Goal: Task Accomplishment & Management: Complete application form

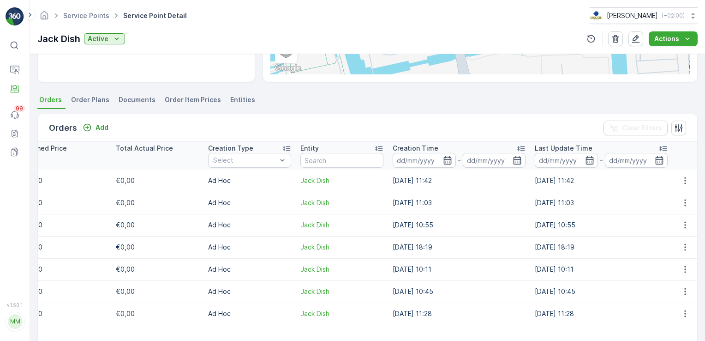
scroll to position [231, 0]
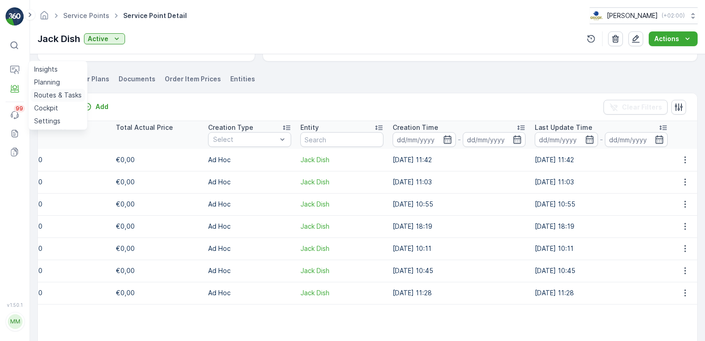
click at [43, 96] on p "Routes & Tasks" at bounding box center [58, 94] width 48 height 9
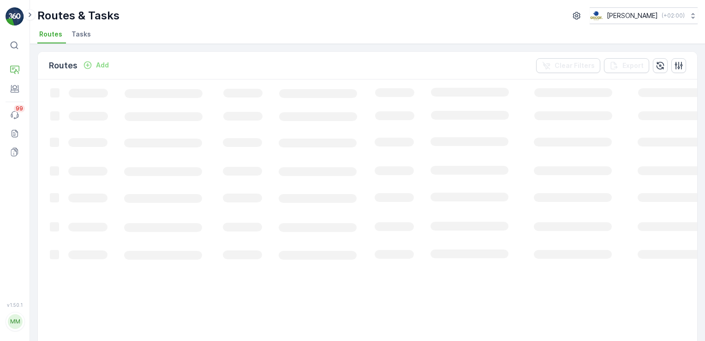
click at [83, 36] on span "Tasks" at bounding box center [81, 34] width 19 height 9
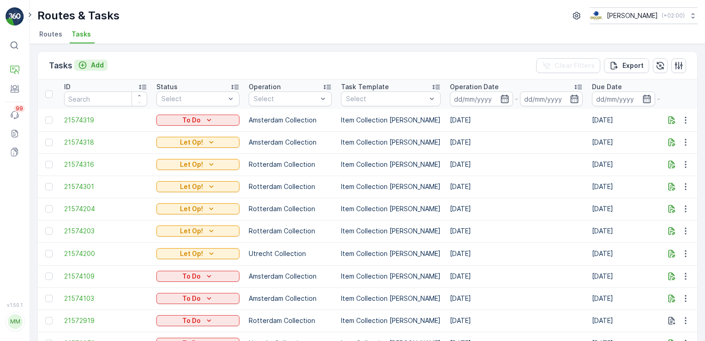
click at [90, 66] on div "Add" at bounding box center [91, 64] width 26 height 9
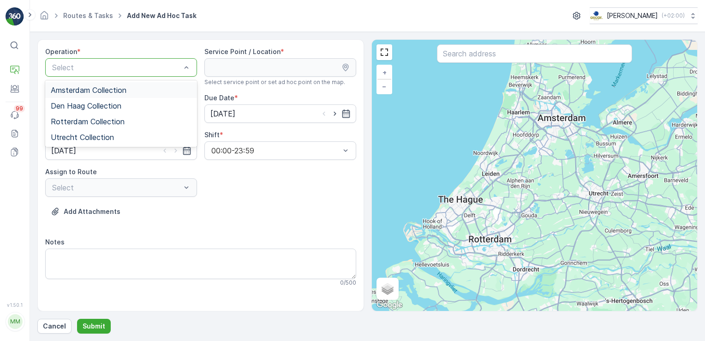
click at [152, 94] on div "Amsterdam Collection" at bounding box center [121, 90] width 152 height 16
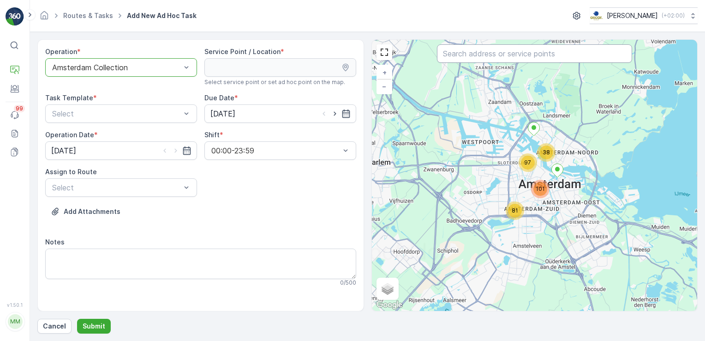
click at [452, 54] on input "text" at bounding box center [534, 53] width 195 height 18
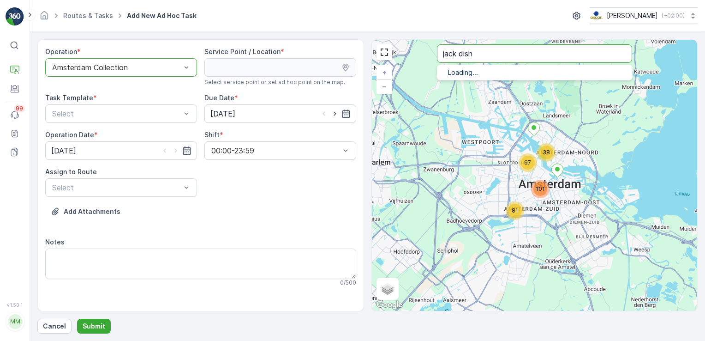
type input "jack dish"
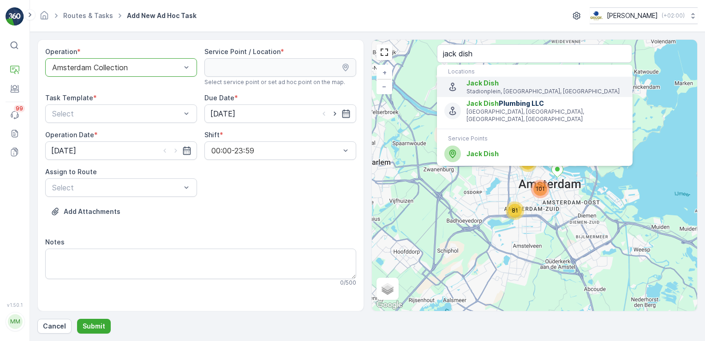
click at [476, 85] on span "Jack Dish" at bounding box center [483, 83] width 32 height 8
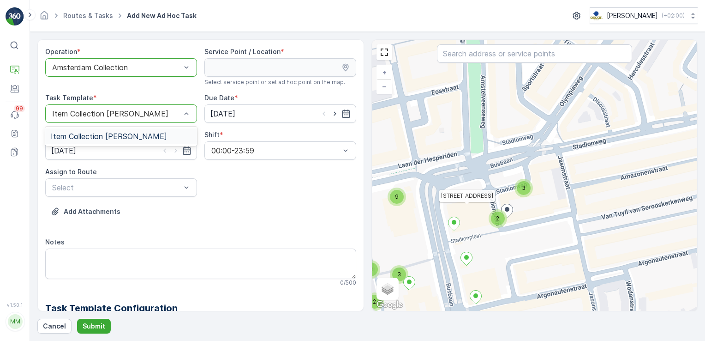
click at [177, 136] on div "Item Collection [PERSON_NAME]" at bounding box center [121, 136] width 141 height 8
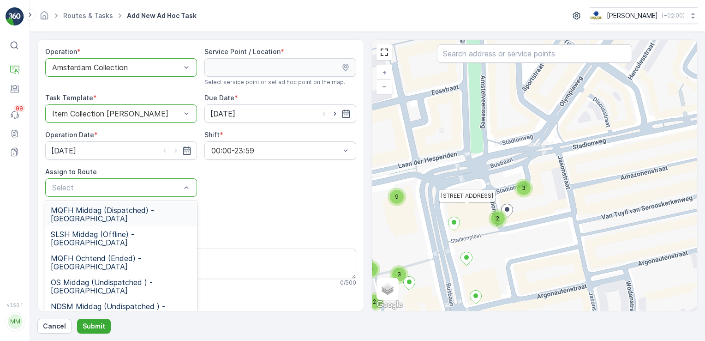
click at [229, 203] on div "Operation * option Amsterdam Collection, selected. Amsterdam Collection Service…" at bounding box center [200, 276] width 311 height 458
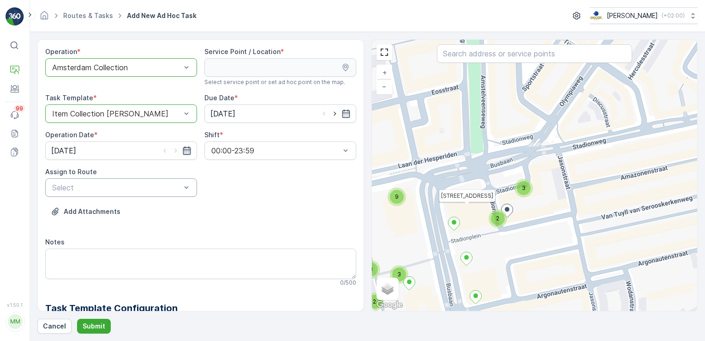
click at [186, 150] on icon "button" at bounding box center [186, 150] width 9 height 9
click at [342, 112] on icon "button" at bounding box center [346, 113] width 8 height 8
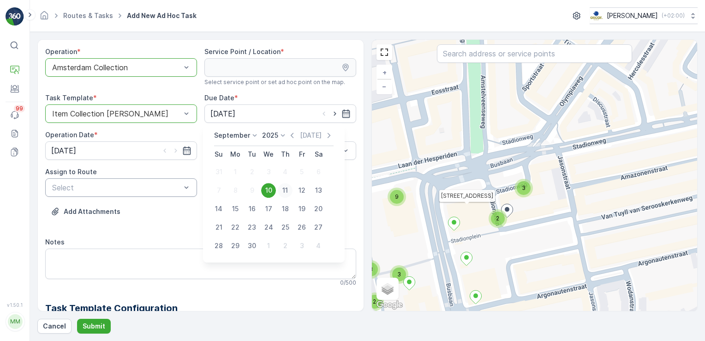
click at [282, 192] on div "11" at bounding box center [285, 190] width 15 height 15
type input "[DATE]"
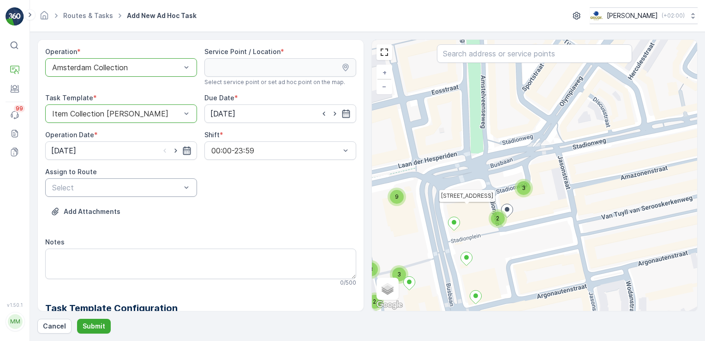
click at [184, 153] on icon "button" at bounding box center [186, 150] width 9 height 9
click at [127, 226] on div "11" at bounding box center [127, 227] width 15 height 15
type input "[DATE]"
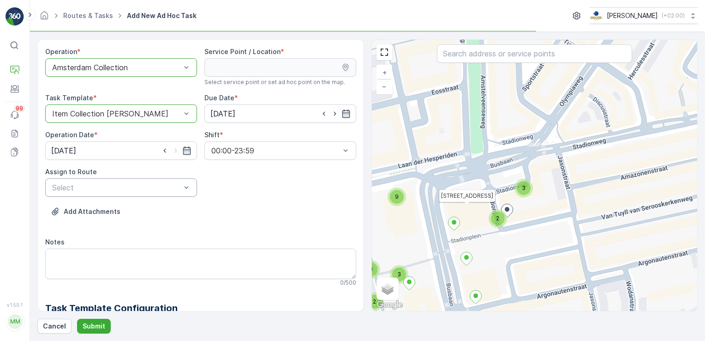
click at [258, 188] on div "Operation * option Amsterdam Collection, selected. Amsterdam Collection Service…" at bounding box center [200, 276] width 311 height 458
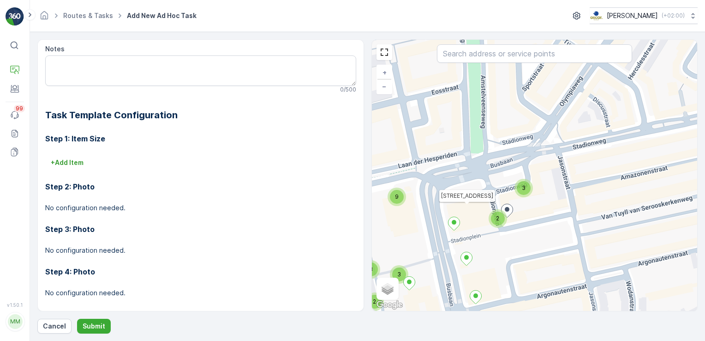
scroll to position [201, 0]
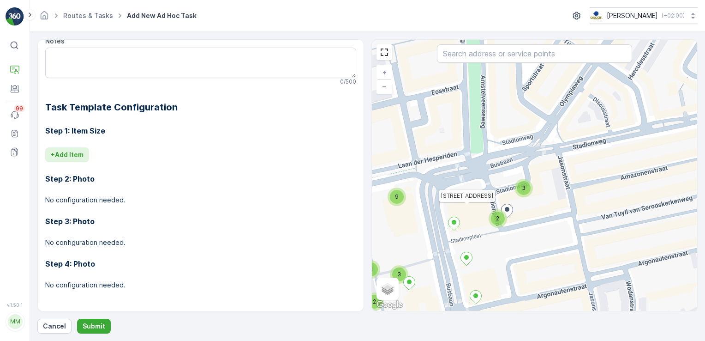
click at [78, 153] on p "+ Add Item" at bounding box center [67, 154] width 33 height 9
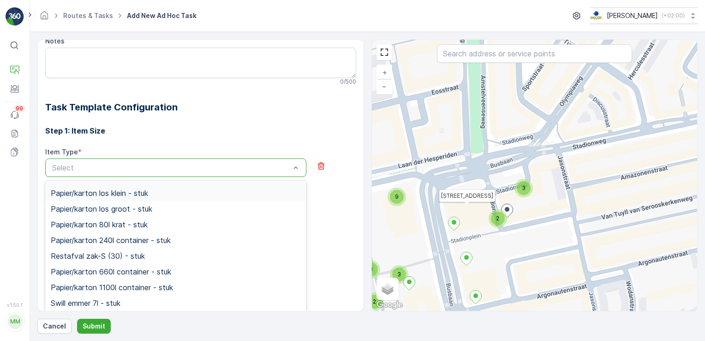
scroll to position [138, 0]
click at [132, 208] on span "Papier/karton 80l krat - stuk" at bounding box center [99, 208] width 97 height 8
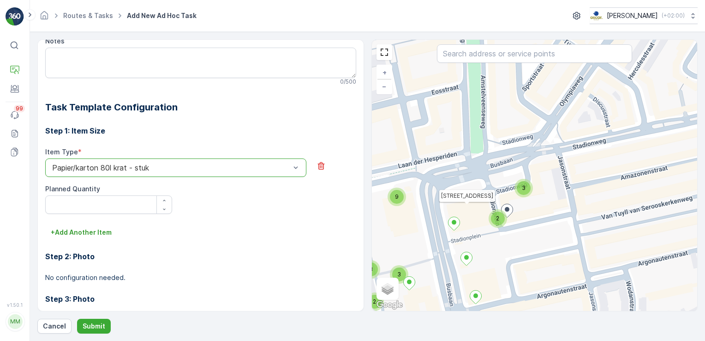
click at [166, 138] on div "Step 1: Item Size Item Type * option Papier/karton 80l krat - stuk is disabled.…" at bounding box center [200, 248] width 311 height 268
click at [212, 233] on div "+ Add Another Item" at bounding box center [200, 232] width 311 height 15
click at [163, 199] on icon "button" at bounding box center [164, 199] width 2 height 1
type Quantity "1"
click at [233, 217] on div "Item Type * option Papier/karton 80l krat - stuk is disabled. Select another op…" at bounding box center [200, 186] width 311 height 78
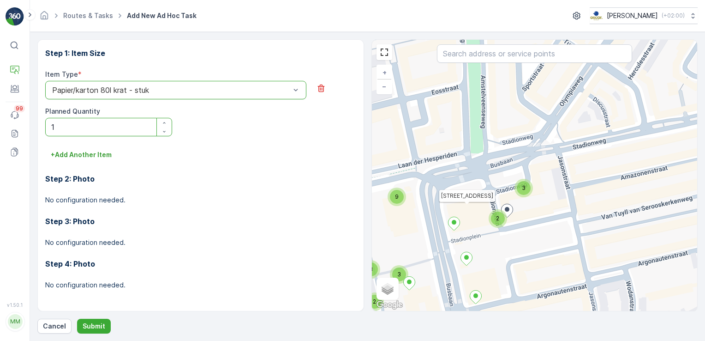
scroll to position [0, 0]
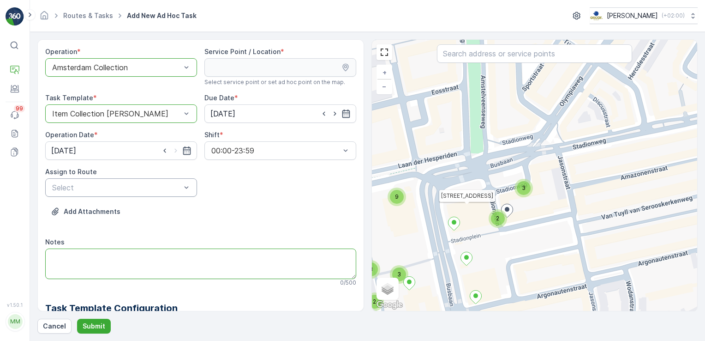
click at [113, 264] on textarea "Notes" at bounding box center [200, 263] width 311 height 30
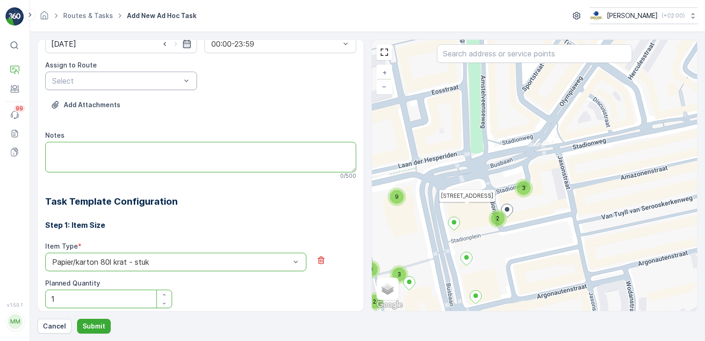
scroll to position [278, 0]
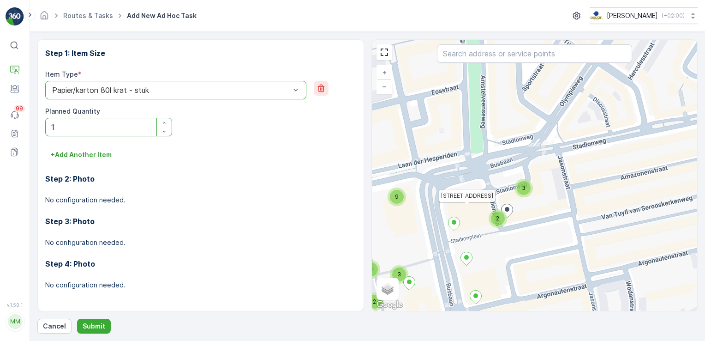
click at [314, 90] on button "button" at bounding box center [321, 88] width 15 height 15
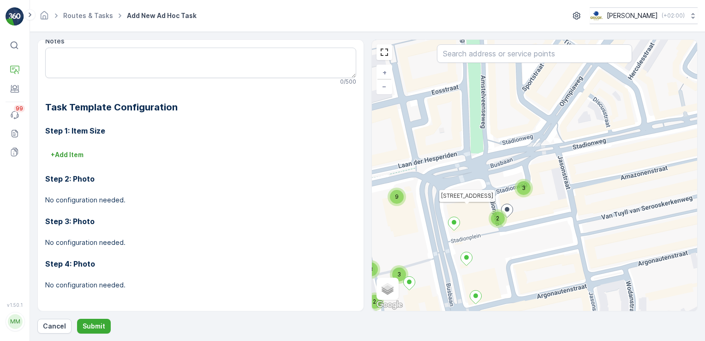
scroll to position [16, 0]
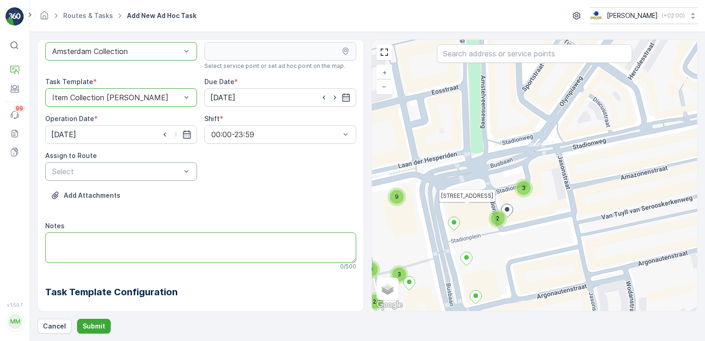
click at [122, 244] on textarea "Notes" at bounding box center [200, 247] width 311 height 30
click at [164, 238] on textarea "Langsbrengen van een papier/karton krat" at bounding box center [200, 247] width 311 height 30
drag, startPoint x: 110, startPoint y: 243, endPoint x: 48, endPoint y: 243, distance: 61.8
click at [48, 243] on textarea "Langsbrengen van een papier/karton 80L krat" at bounding box center [200, 247] width 311 height 30
click at [174, 234] on textarea "Graag een papier/karton 80L krat" at bounding box center [200, 247] width 311 height 30
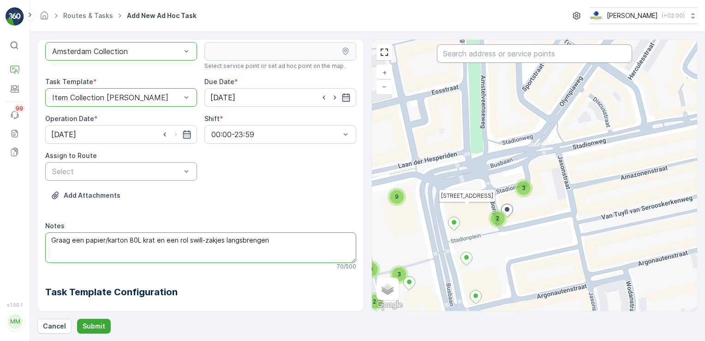
type textarea "Graag een papier/karton 80L krat en een rol swill-zakjes langsbrengen"
click at [495, 51] on input "text" at bounding box center [534, 53] width 195 height 18
type input "jack dish"
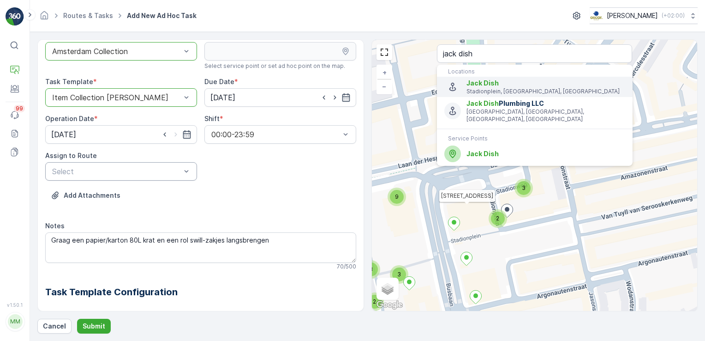
click at [477, 84] on span "Jack Dish" at bounding box center [483, 83] width 32 height 8
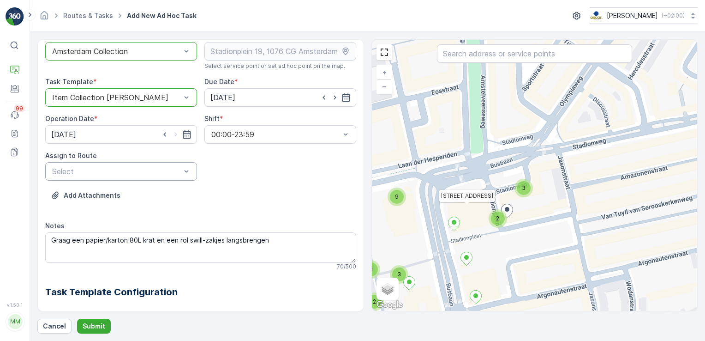
click at [255, 173] on div "Operation * option Amsterdam Collection, selected. Amsterdam Collection Service…" at bounding box center [200, 260] width 311 height 458
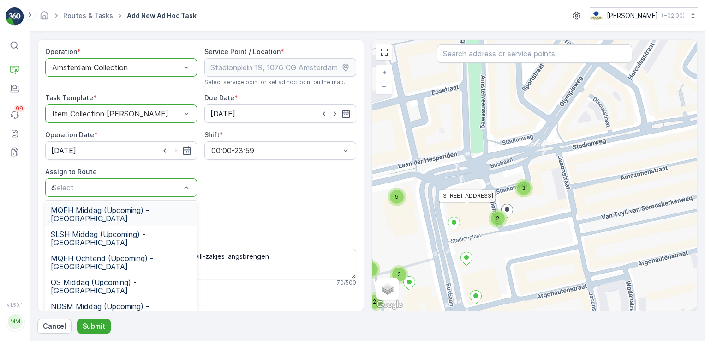
type input "os"
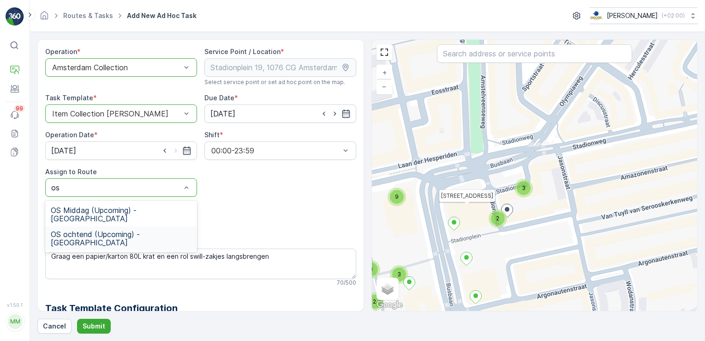
click at [136, 230] on span "OS ochtend (Upcoming) - Amsterdam" at bounding box center [121, 238] width 141 height 17
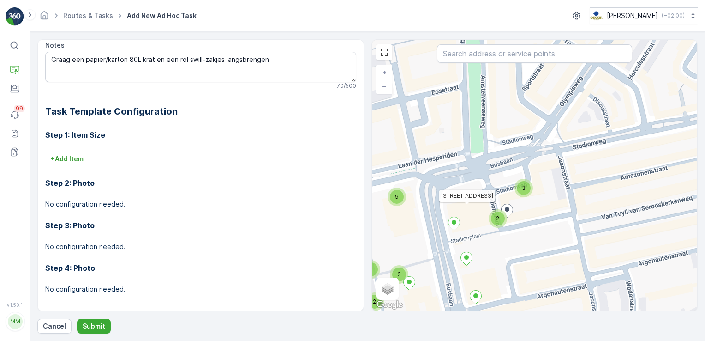
scroll to position [201, 0]
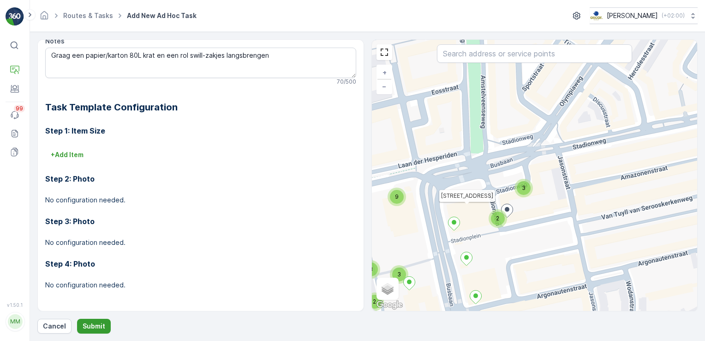
click at [103, 323] on p "Submit" at bounding box center [94, 325] width 23 height 9
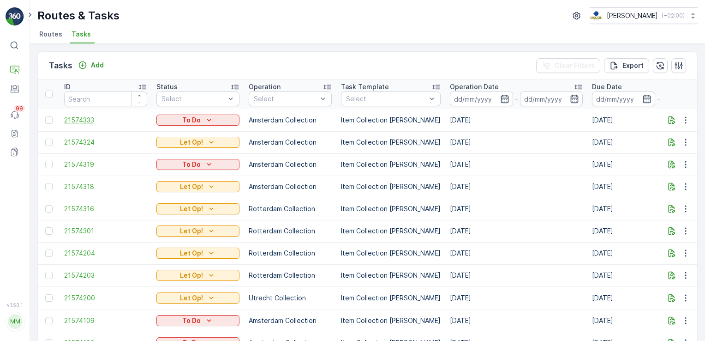
click at [126, 117] on span "21574333" at bounding box center [105, 119] width 83 height 9
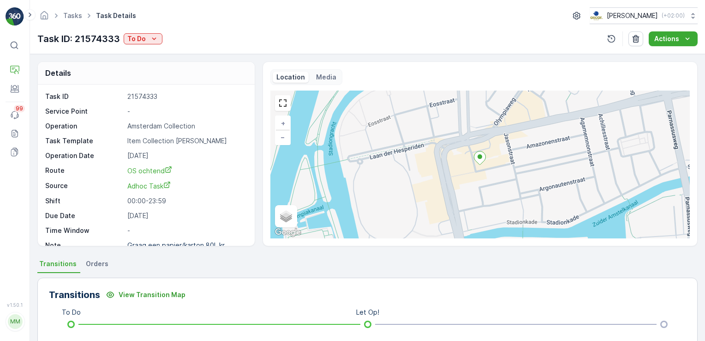
scroll to position [11, 0]
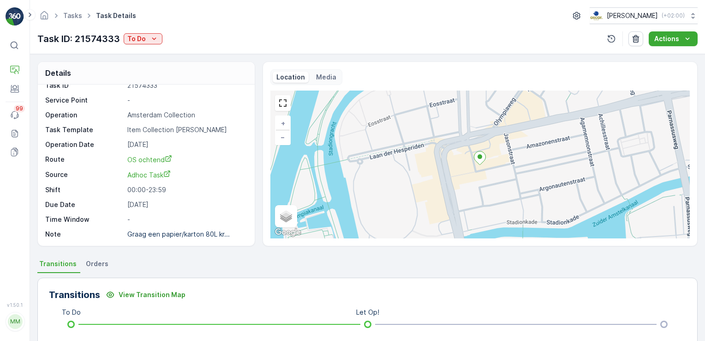
click at [127, 100] on p "-" at bounding box center [186, 100] width 118 height 9
click at [127, 100] on div "Service Point -" at bounding box center [145, 100] width 200 height 9
drag, startPoint x: 127, startPoint y: 100, endPoint x: 163, endPoint y: 107, distance: 36.7
click at [163, 107] on div "Task ID 21574333 Service Point - Operation Amsterdam Collection Task Template I…" at bounding box center [145, 160] width 200 height 158
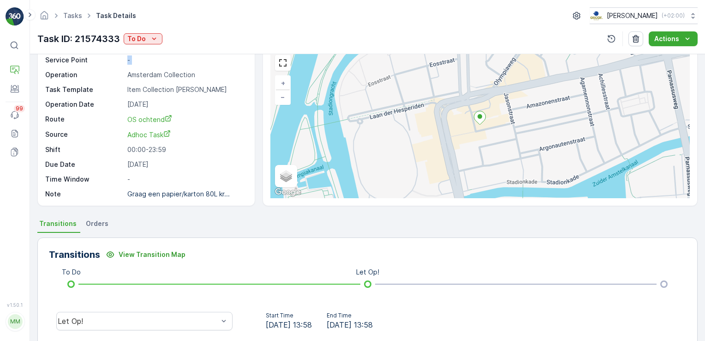
scroll to position [0, 0]
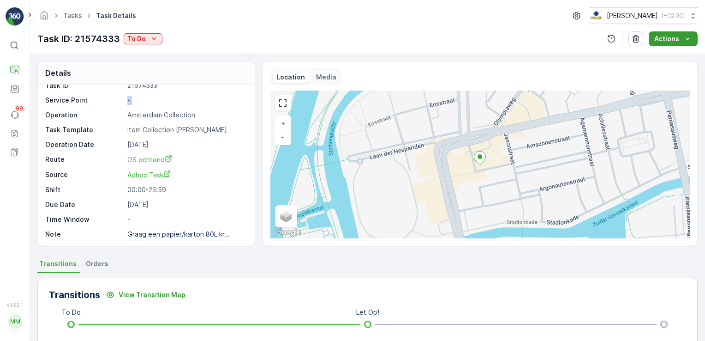
click at [671, 41] on p "Actions" at bounding box center [666, 38] width 25 height 9
click at [611, 38] on icon "button" at bounding box center [611, 38] width 9 height 9
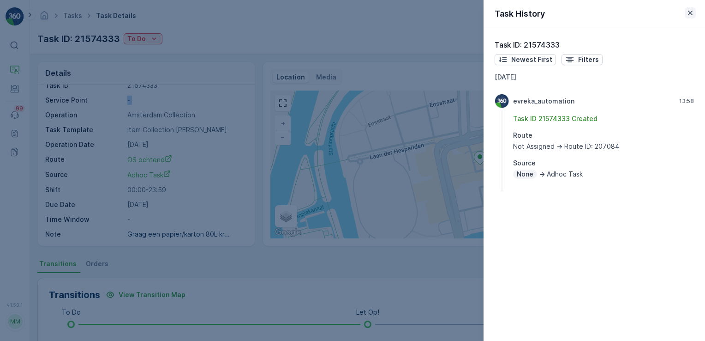
click at [691, 8] on icon "button" at bounding box center [690, 12] width 9 height 9
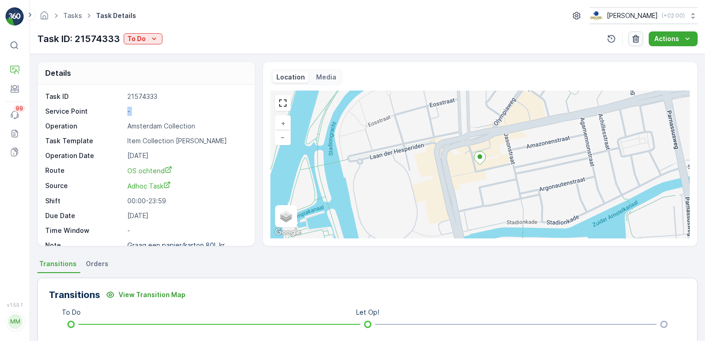
click at [637, 36] on icon "button" at bounding box center [635, 38] width 9 height 9
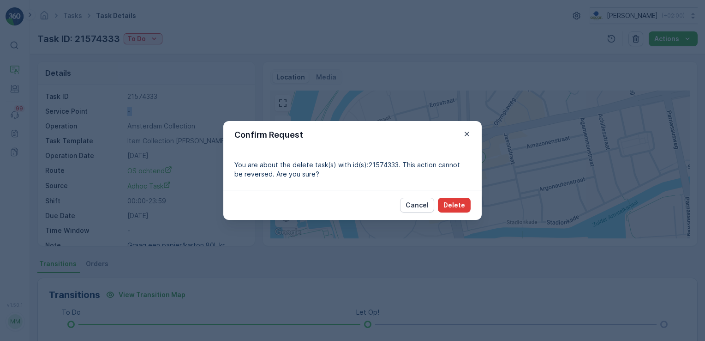
click at [456, 206] on button "Delete" at bounding box center [454, 205] width 33 height 15
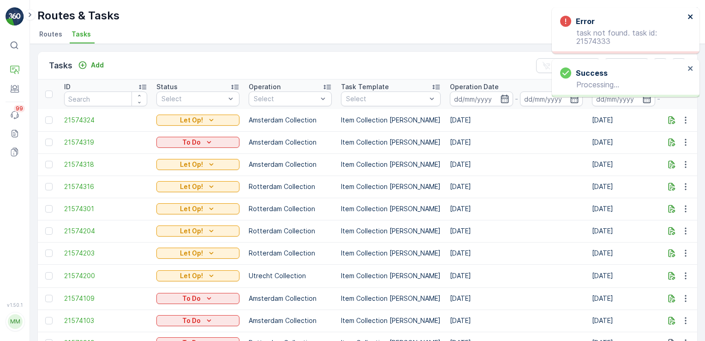
click at [690, 16] on icon "close" at bounding box center [690, 16] width 5 height 5
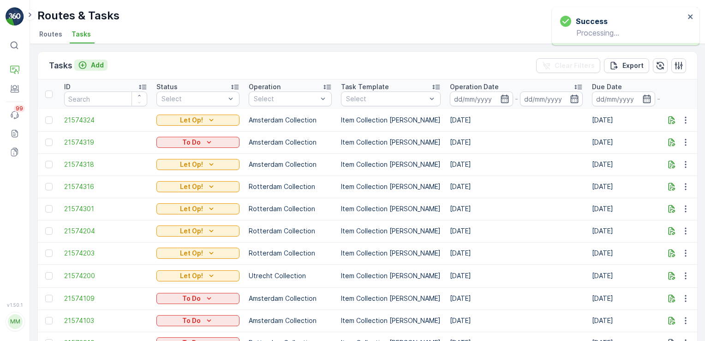
click at [83, 64] on icon "Add" at bounding box center [83, 65] width 8 height 8
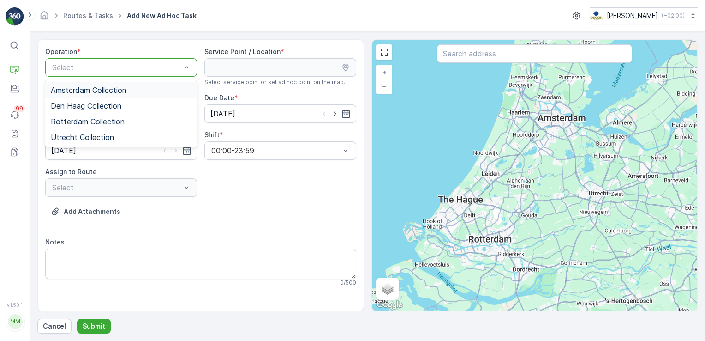
click at [142, 88] on div "Amsterdam Collection" at bounding box center [121, 90] width 141 height 8
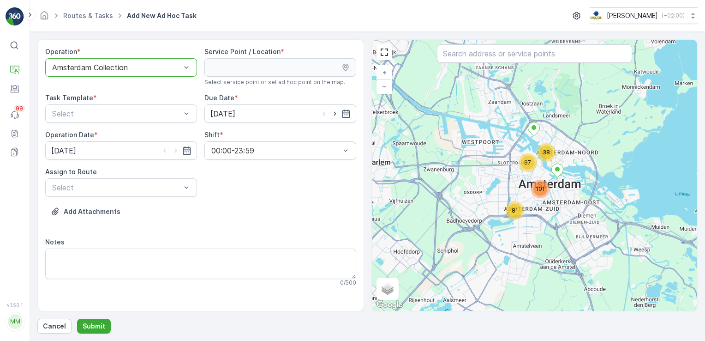
click at [348, 67] on icon at bounding box center [345, 68] width 6 height 8
click at [511, 55] on input "text" at bounding box center [534, 53] width 195 height 18
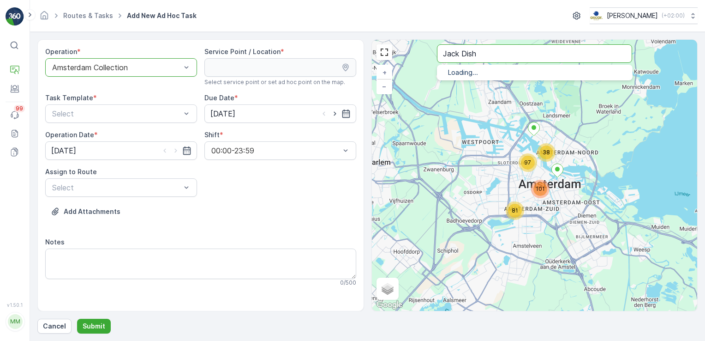
type input "Jack Dish"
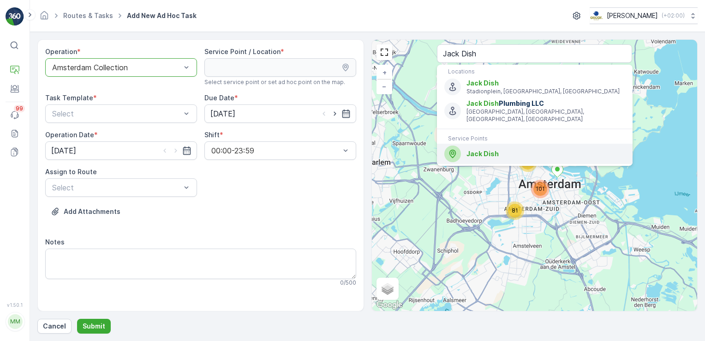
click at [475, 150] on span "Jack Dish" at bounding box center [546, 153] width 158 height 9
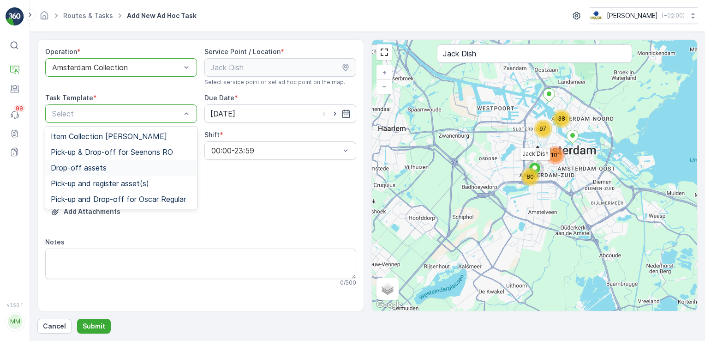
click at [157, 168] on div "Drop-off assets" at bounding box center [121, 167] width 141 height 8
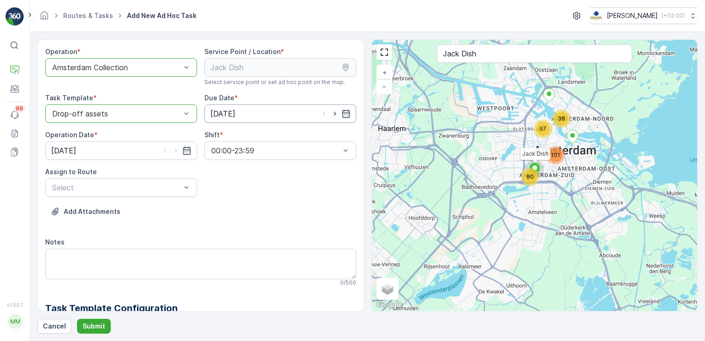
click at [236, 116] on input "[DATE]" at bounding box center [280, 113] width 152 height 18
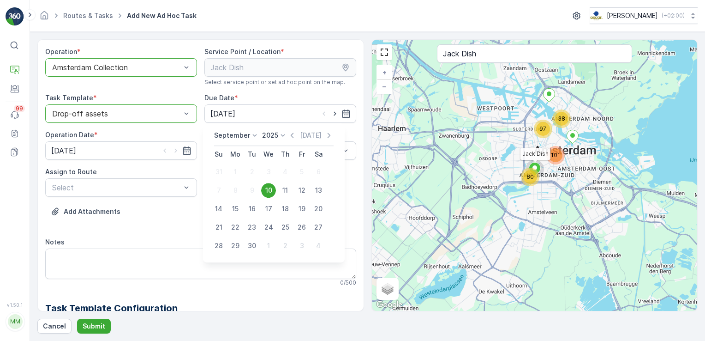
click at [281, 192] on div "11" at bounding box center [285, 190] width 15 height 15
type input "11.09.2025"
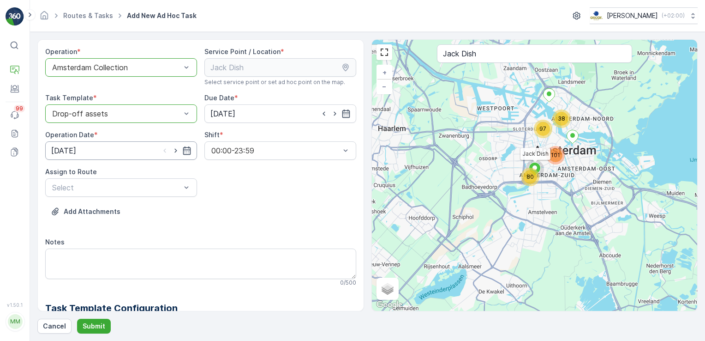
click at [149, 150] on input "[DATE]" at bounding box center [121, 150] width 152 height 18
click at [131, 230] on div "11" at bounding box center [127, 227] width 15 height 15
type input "11.09.2025"
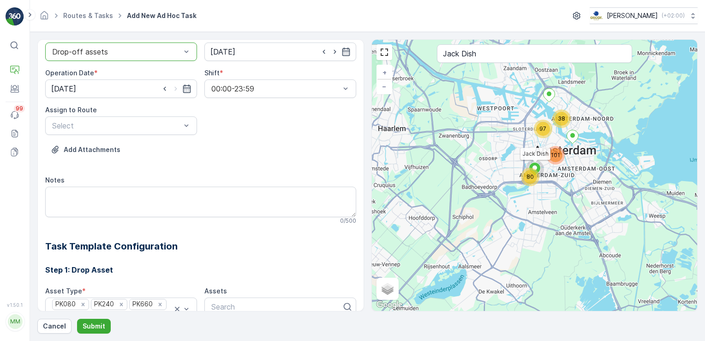
scroll to position [92, 0]
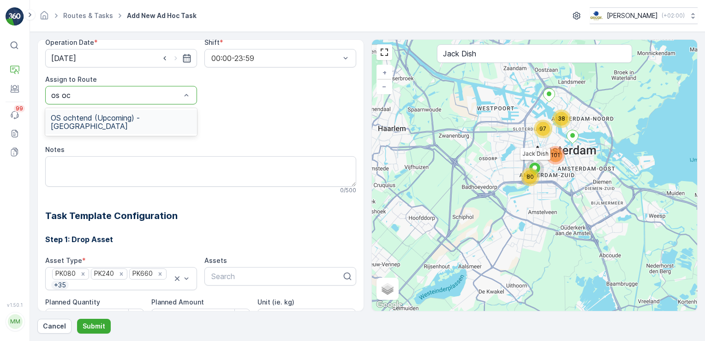
type input "os och"
click at [166, 114] on span "OS ochtend (Upcoming) - Amsterdam" at bounding box center [121, 122] width 141 height 17
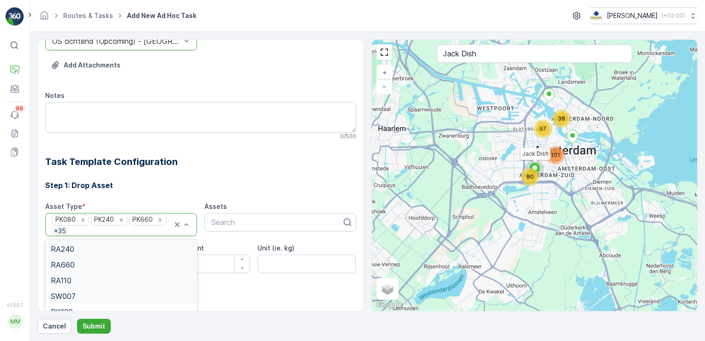
scroll to position [155, 0]
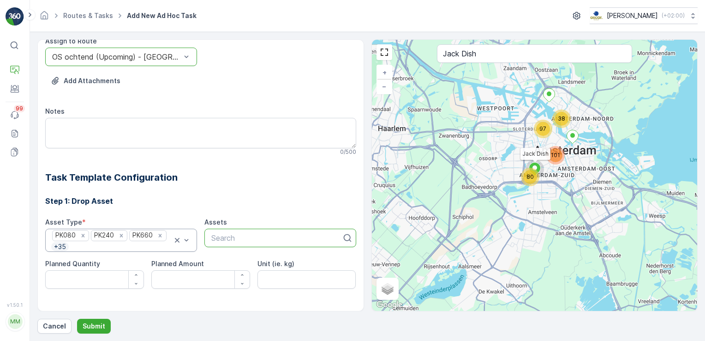
click at [217, 214] on div "Step 1: Drop Asset Asset Type * PK080 PK240 PK660 + 35 Assets Use Up and Down t…" at bounding box center [200, 236] width 311 height 104
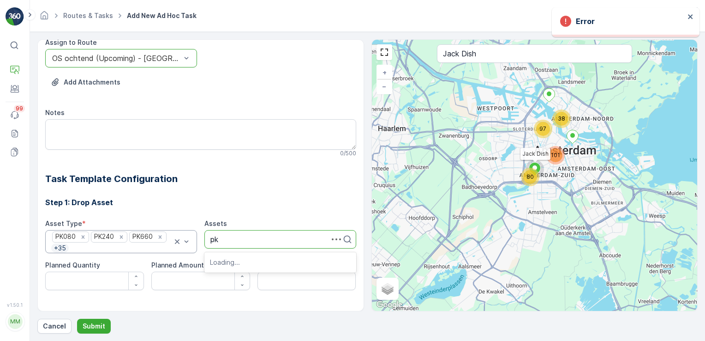
type input "p"
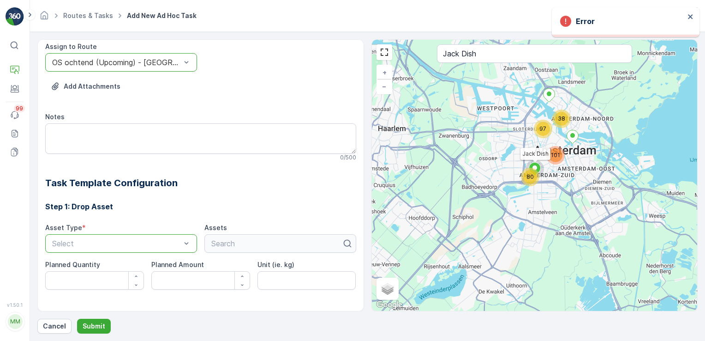
click at [113, 243] on div at bounding box center [116, 243] width 131 height 8
type input "pk"
click at [87, 262] on div "PK080" at bounding box center [121, 266] width 141 height 8
click at [133, 274] on icon "button" at bounding box center [136, 276] width 6 height 6
type Quantity "1"
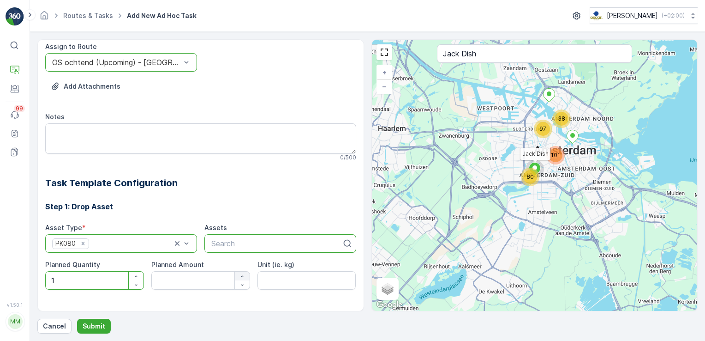
click at [240, 275] on icon "button" at bounding box center [243, 276] width 6 height 6
type Amount "1"
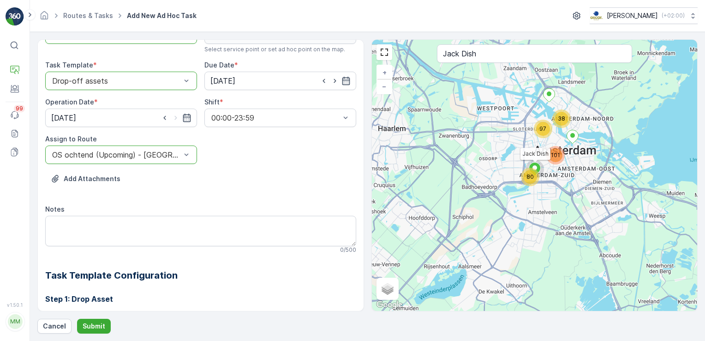
scroll to position [0, 0]
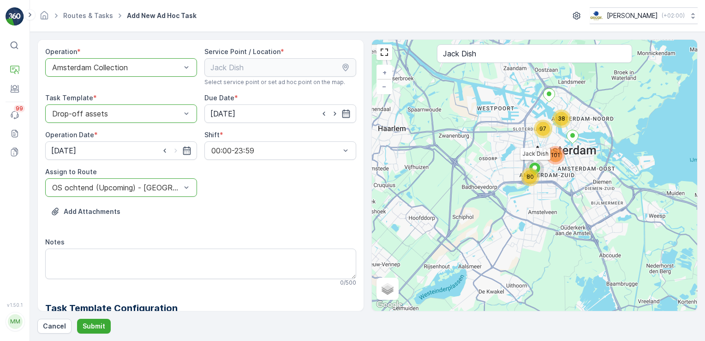
click at [131, 112] on div at bounding box center [116, 113] width 131 height 8
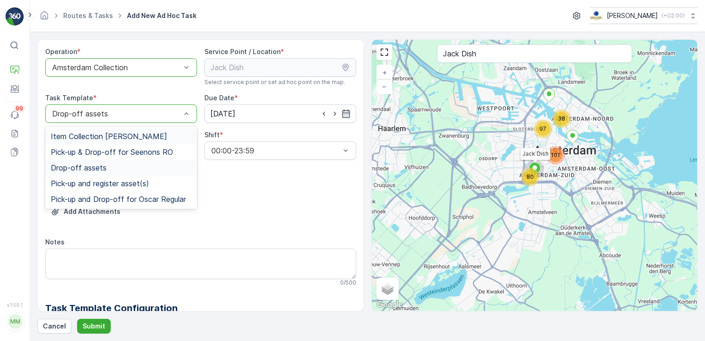
click at [140, 141] on div "Item Collection Oscar Regulier" at bounding box center [121, 136] width 152 height 16
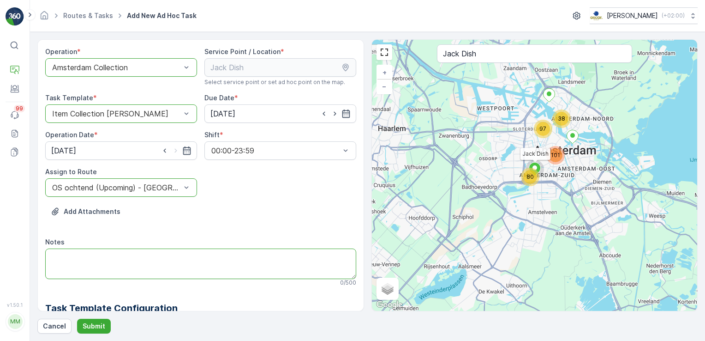
click at [134, 265] on textarea "Notes" at bounding box center [200, 263] width 311 height 30
click at [194, 258] on textarea "Papier/karton krat 80L en rol swill zakjes langsbrengen" at bounding box center [200, 263] width 311 height 30
type textarea "Papier/karton krat 80L en rol swill zakjes langsbrengen"
click at [205, 220] on div "Add Attachments" at bounding box center [200, 217] width 311 height 26
click at [94, 326] on p "Submit" at bounding box center [94, 325] width 23 height 9
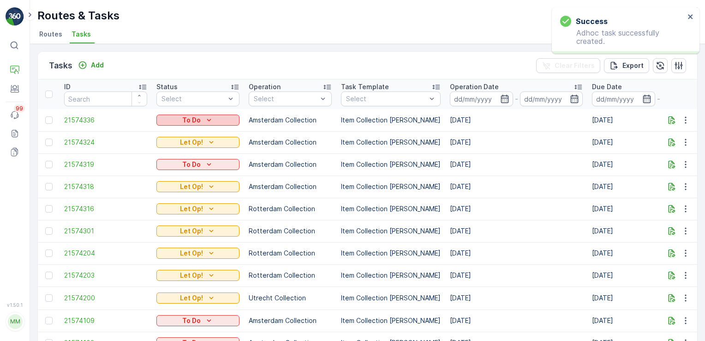
click at [212, 119] on icon "To Do" at bounding box center [208, 119] width 9 height 9
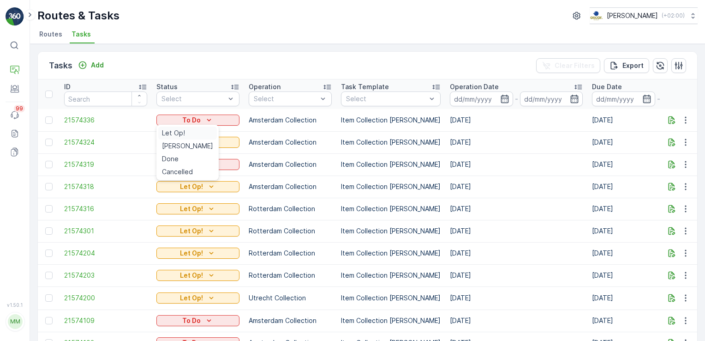
click at [185, 132] on div "Let Op!" at bounding box center [187, 132] width 59 height 13
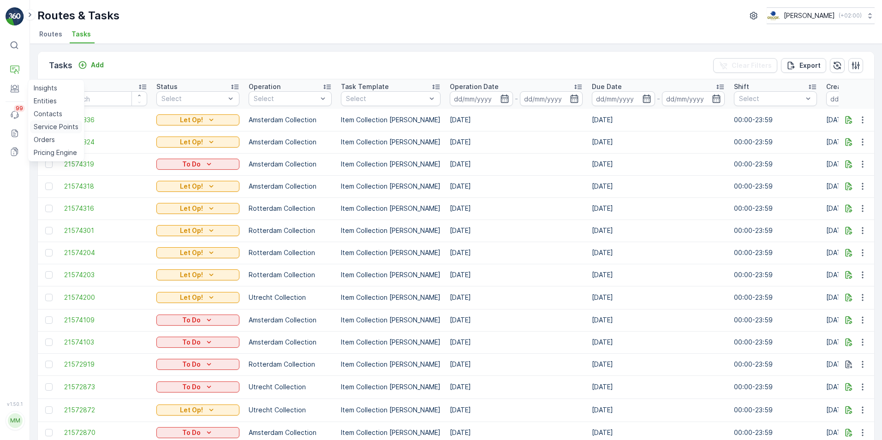
click at [49, 127] on p "Service Points" at bounding box center [56, 126] width 45 height 9
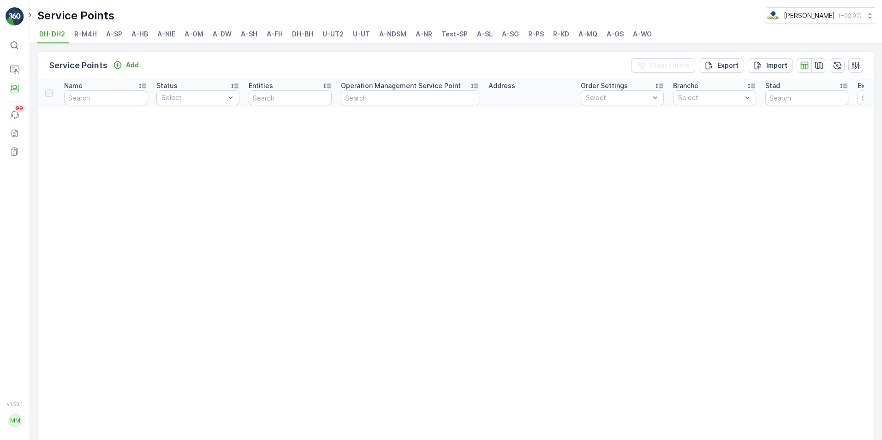
click at [403, 33] on span "A-NDSM" at bounding box center [392, 34] width 27 height 9
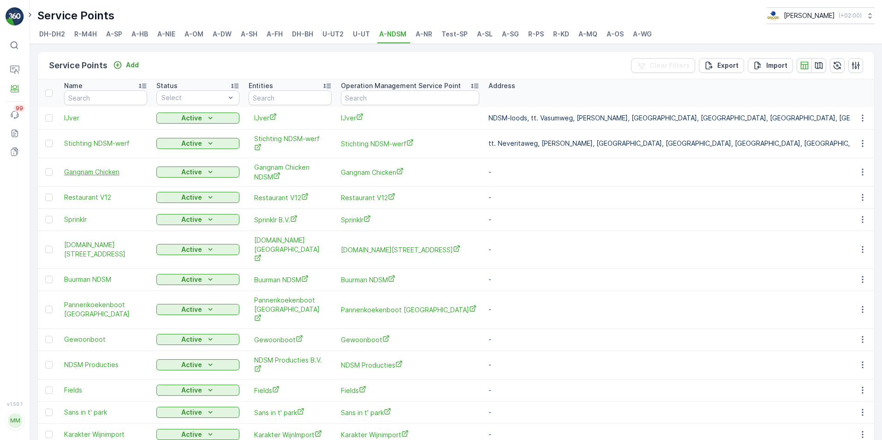
click at [114, 173] on span "Gangnam Chicken" at bounding box center [105, 172] width 83 height 9
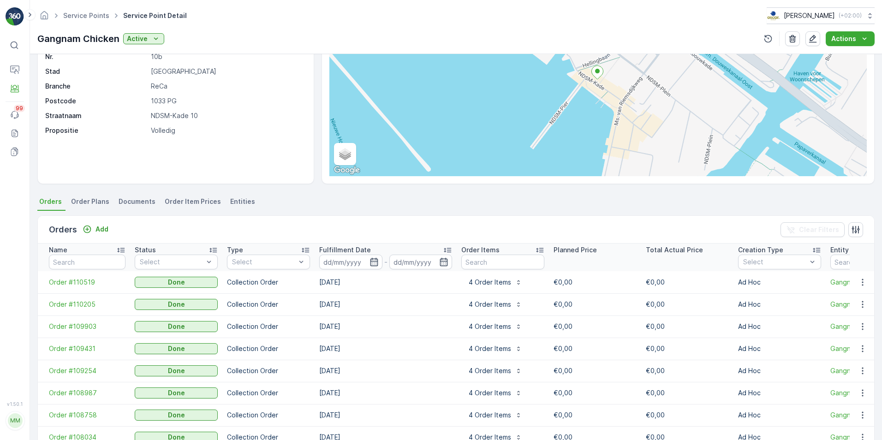
scroll to position [192, 0]
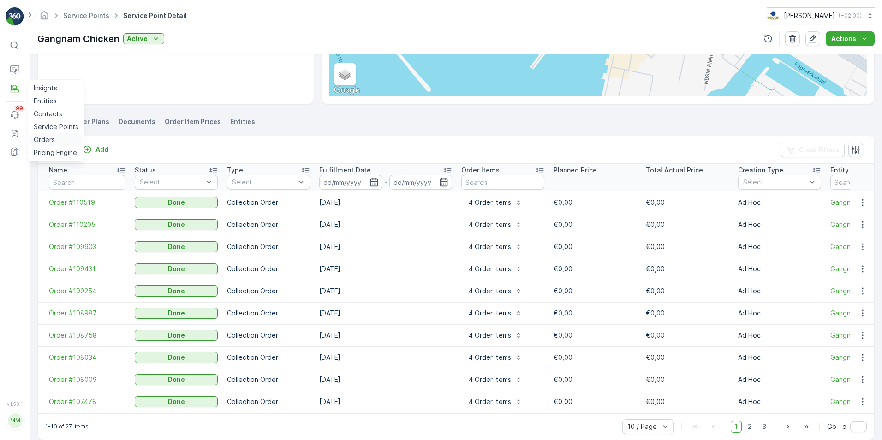
drag, startPoint x: 38, startPoint y: 129, endPoint x: 63, endPoint y: 138, distance: 27.2
click at [38, 129] on p "Service Points" at bounding box center [56, 126] width 45 height 9
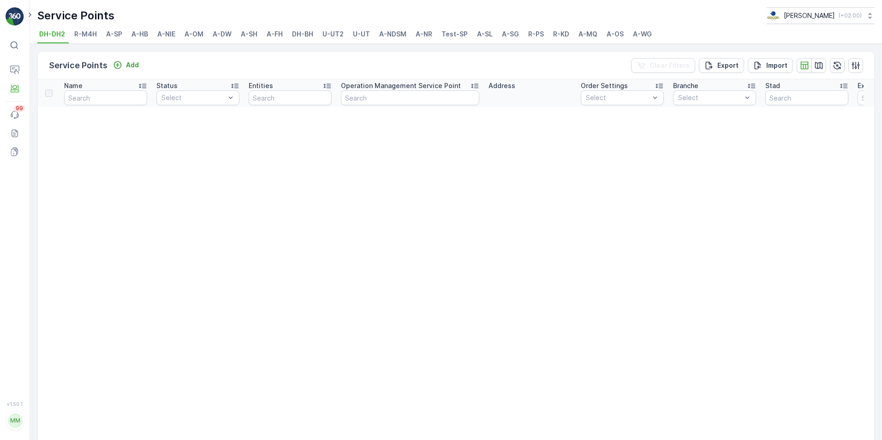
click at [399, 35] on span "A-NDSM" at bounding box center [392, 34] width 27 height 9
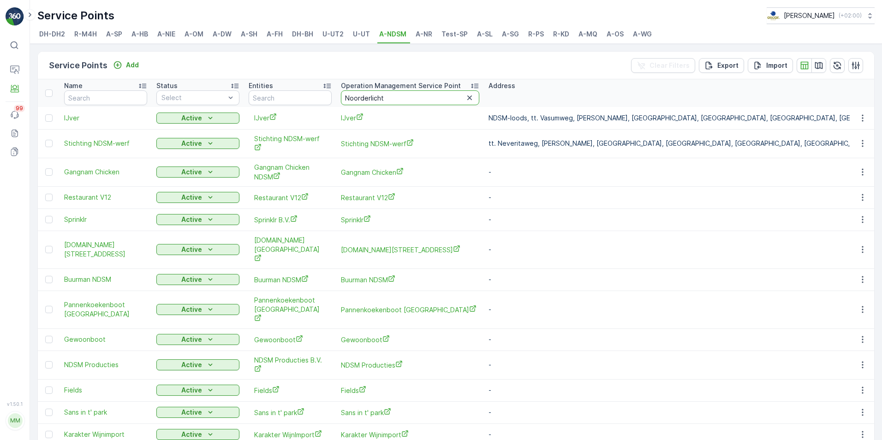
type input "Noorderlicht"
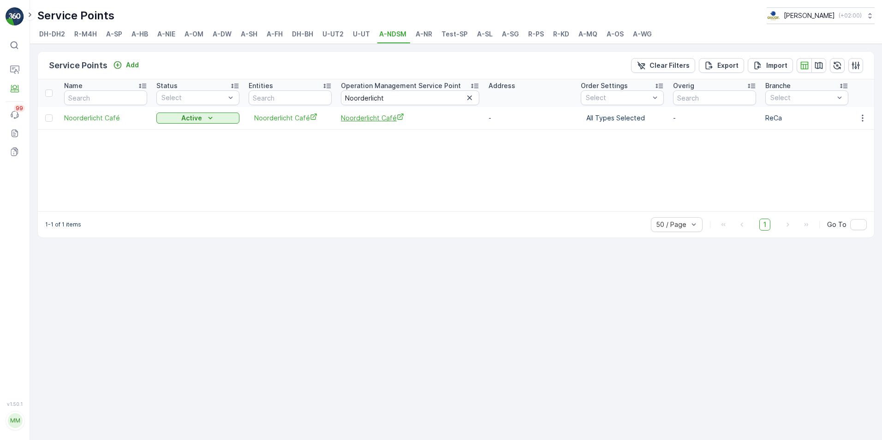
click at [371, 121] on span "Noorderlicht Café" at bounding box center [410, 118] width 138 height 10
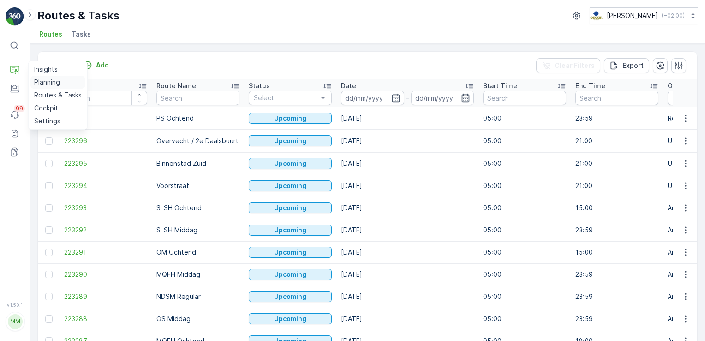
drag, startPoint x: 39, startPoint y: 96, endPoint x: 32, endPoint y: 87, distance: 10.8
click at [39, 96] on p "Routes & Tasks" at bounding box center [58, 94] width 48 height 9
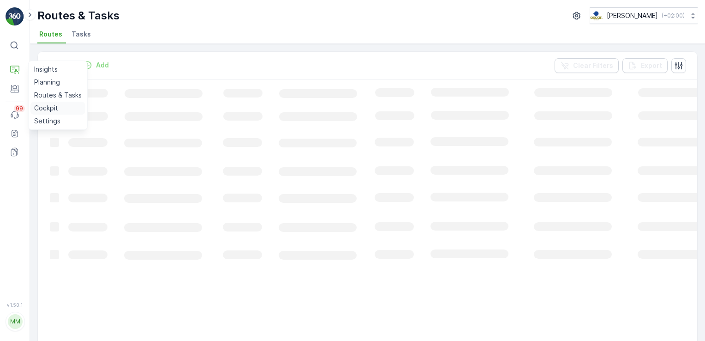
click at [51, 106] on p "Cockpit" at bounding box center [46, 107] width 24 height 9
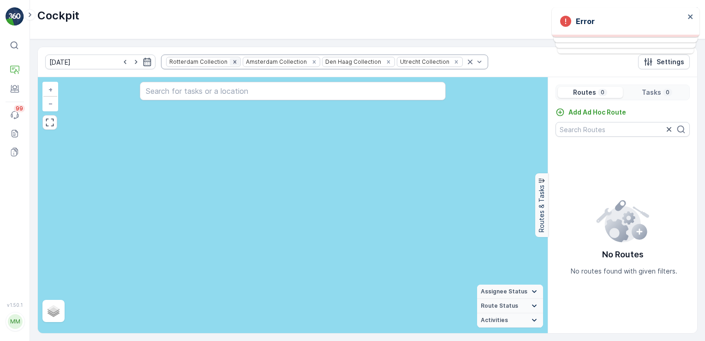
click at [232, 60] on icon "Remove Rotterdam Collection" at bounding box center [235, 62] width 6 height 6
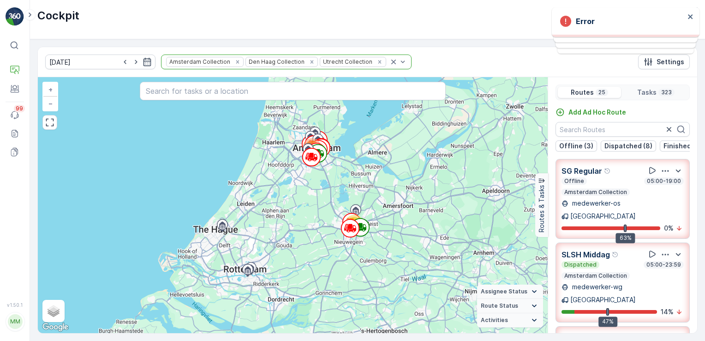
click at [236, 60] on icon "Remove Amsterdam Collection" at bounding box center [237, 61] width 3 height 3
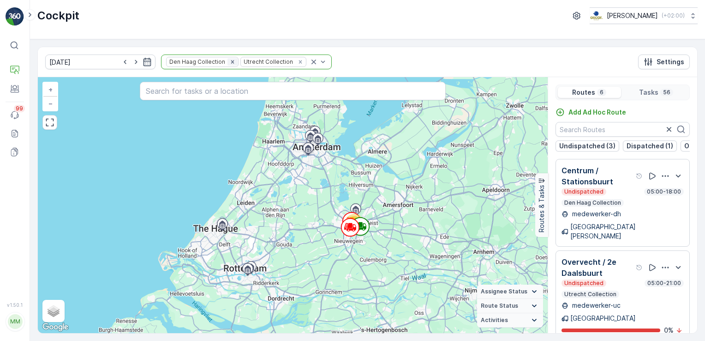
click at [231, 62] on icon "Remove Den Haag Collection" at bounding box center [232, 61] width 3 height 3
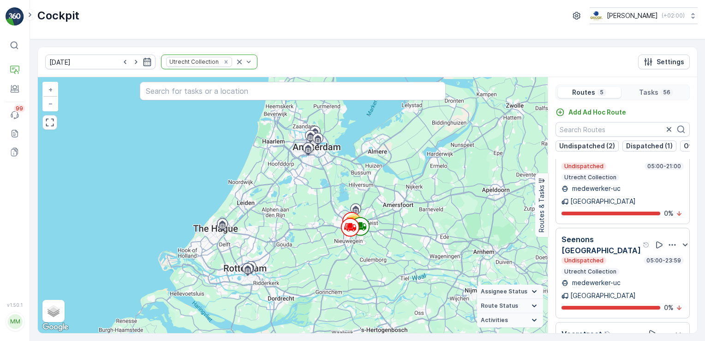
scroll to position [46, 0]
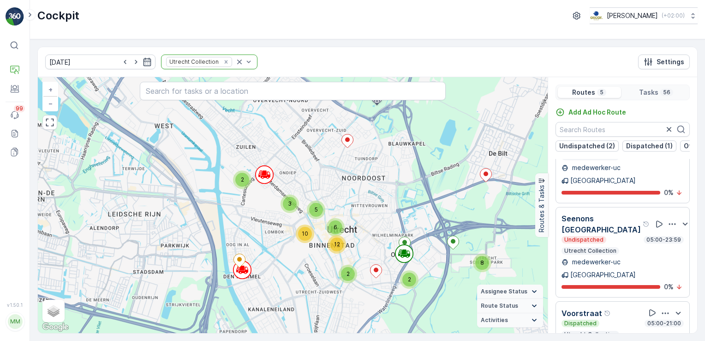
drag, startPoint x: 397, startPoint y: 158, endPoint x: 381, endPoint y: 208, distance: 52.5
click at [381, 208] on div "8 2 3 6 5 12 10 2 2 + − Satellite Roadmap Terrain Hybrid Leaflet Keyboard short…" at bounding box center [293, 205] width 510 height 256
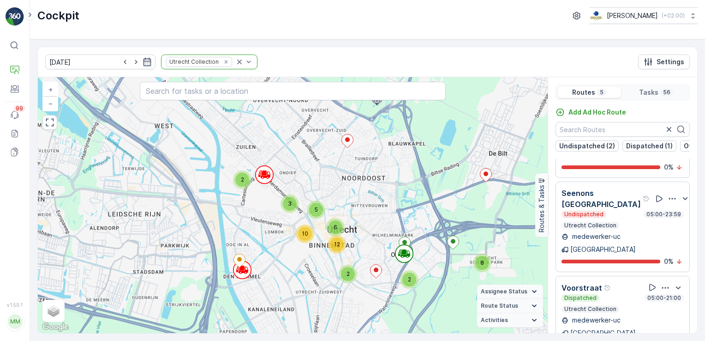
scroll to position [138, 0]
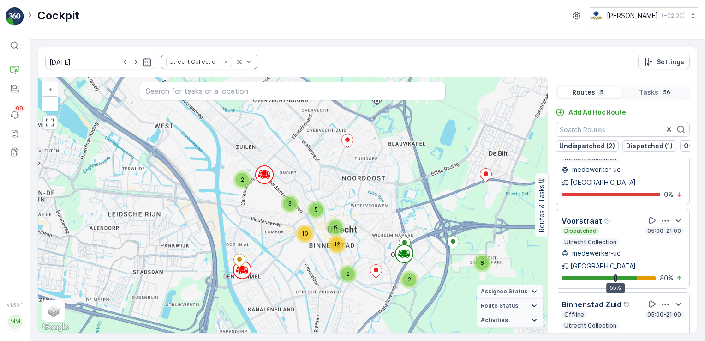
click at [618, 215] on div "Voorstraat" at bounding box center [623, 221] width 122 height 12
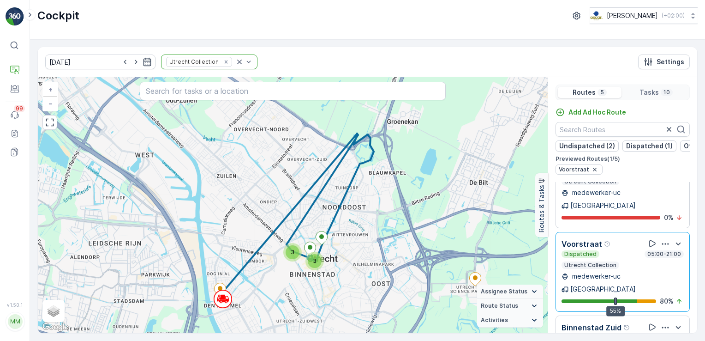
drag, startPoint x: 325, startPoint y: 185, endPoint x: 379, endPoint y: 250, distance: 84.9
click at [379, 250] on div "3 3 + − Satellite Roadmap Terrain Hybrid Leaflet Keyboard shortcuts Map Data Ma…" at bounding box center [293, 205] width 510 height 256
click at [601, 322] on p "Binnenstad Zuid" at bounding box center [592, 327] width 60 height 11
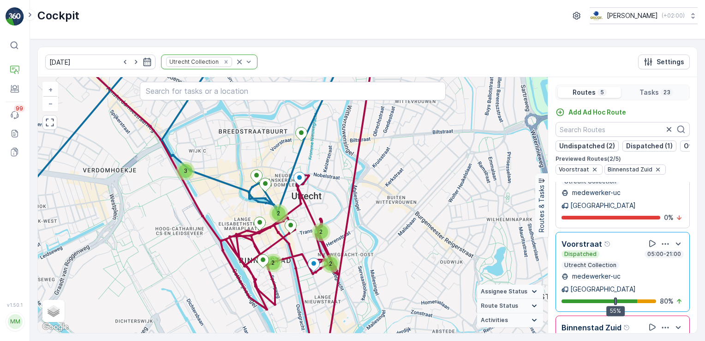
drag, startPoint x: 348, startPoint y: 169, endPoint x: 366, endPoint y: 195, distance: 30.6
click at [366, 195] on div "2 2 2 2 3 + − Satellite Roadmap Terrain Hybrid Leaflet Keyboard shortcuts Map D…" at bounding box center [293, 205] width 510 height 256
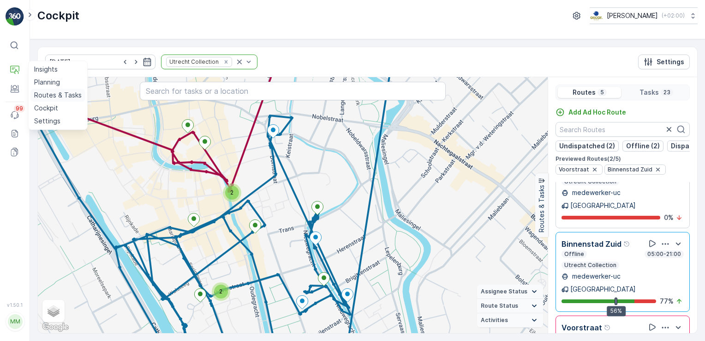
click at [41, 97] on p "Routes & Tasks" at bounding box center [58, 94] width 48 height 9
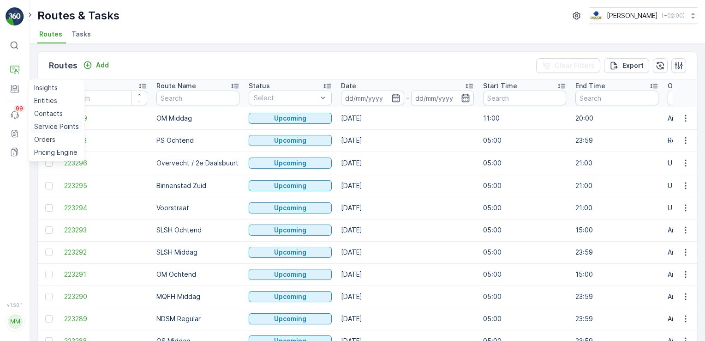
click at [52, 125] on p "Service Points" at bounding box center [56, 126] width 45 height 9
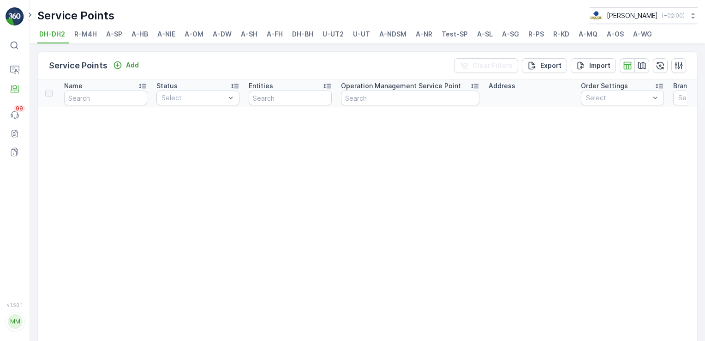
click at [615, 32] on span "A-OS" at bounding box center [615, 34] width 17 height 9
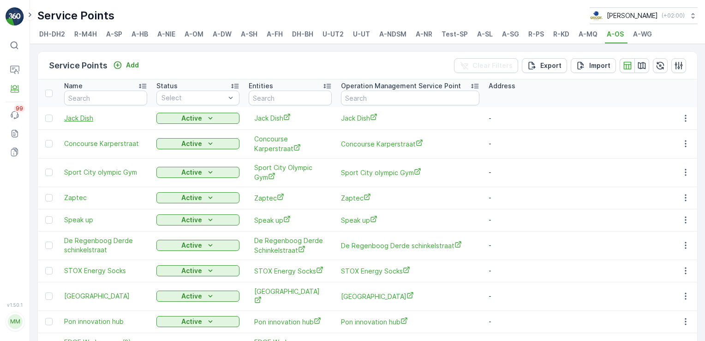
click at [105, 119] on span "Jack Dish" at bounding box center [105, 118] width 83 height 9
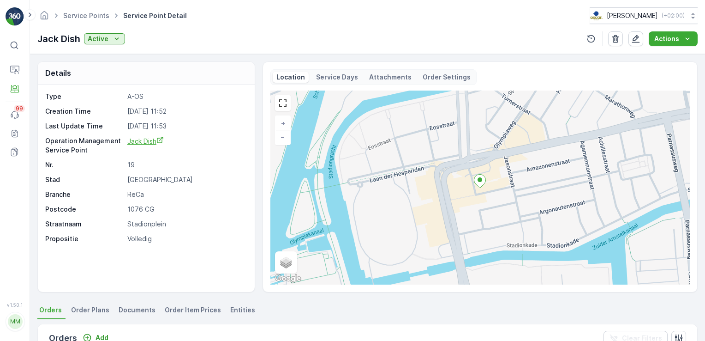
click at [140, 141] on span "Jack Dish" at bounding box center [145, 141] width 36 height 8
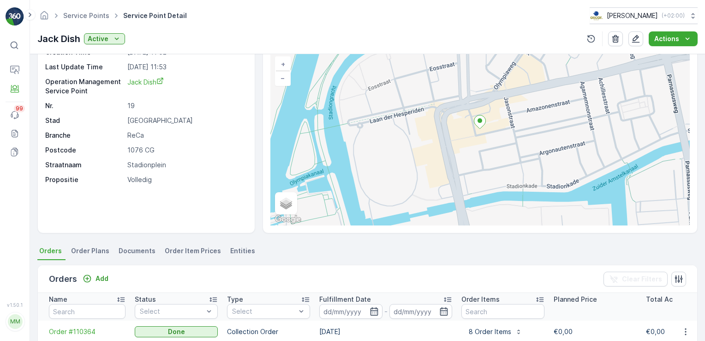
scroll to position [231, 0]
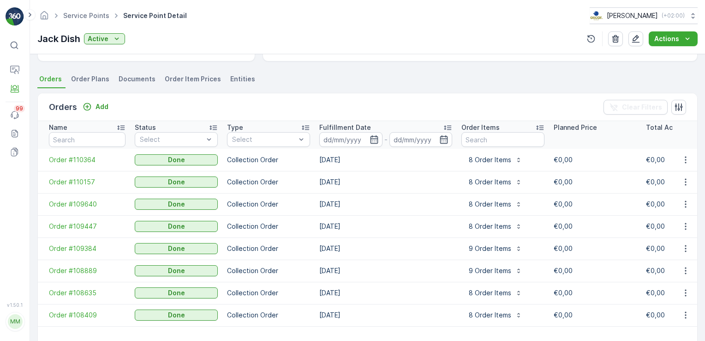
click at [103, 81] on span "Order Plans" at bounding box center [90, 78] width 38 height 9
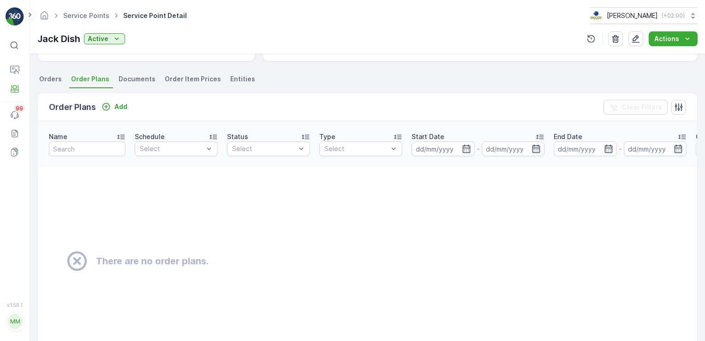
click at [53, 82] on span "Orders" at bounding box center [50, 78] width 23 height 9
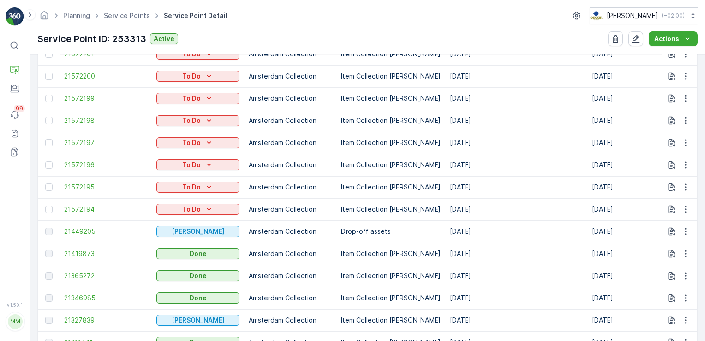
scroll to position [249, 0]
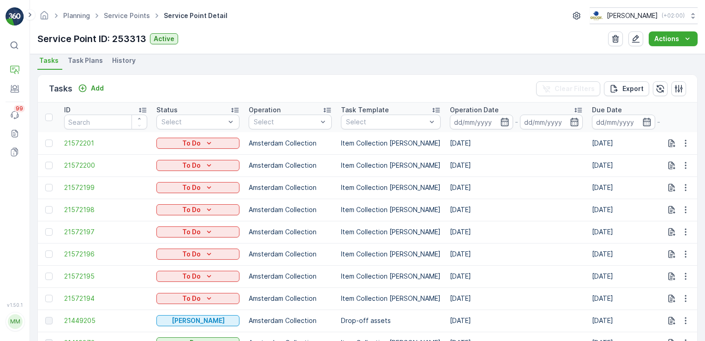
drag, startPoint x: 93, startPoint y: 60, endPoint x: 95, endPoint y: 72, distance: 11.2
click at [94, 61] on span "Task Plans" at bounding box center [85, 60] width 35 height 9
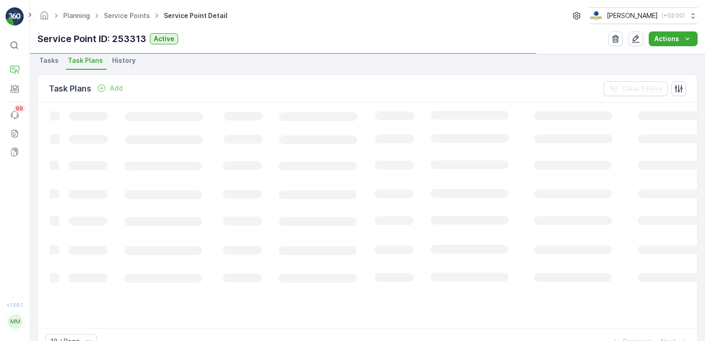
scroll to position [249, 0]
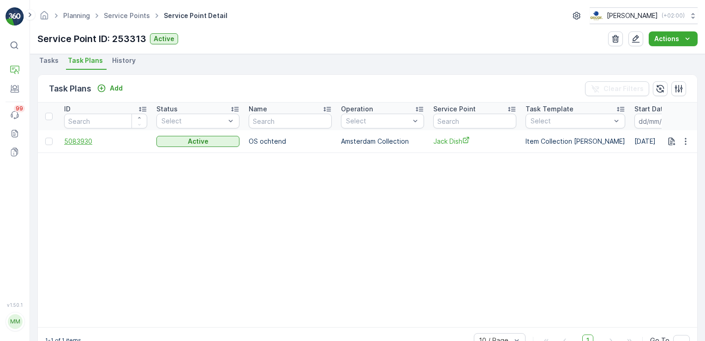
click at [78, 141] on span "5083930" at bounding box center [105, 141] width 83 height 9
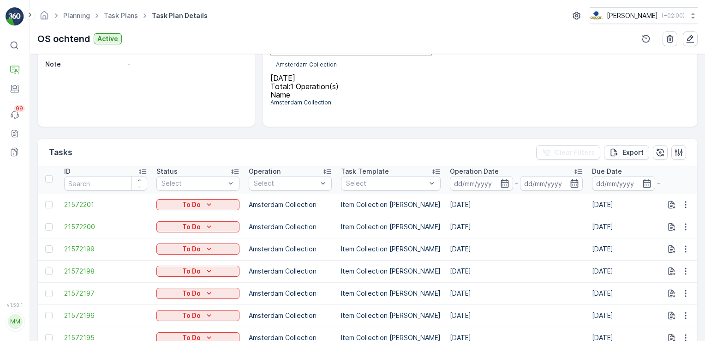
scroll to position [280, 0]
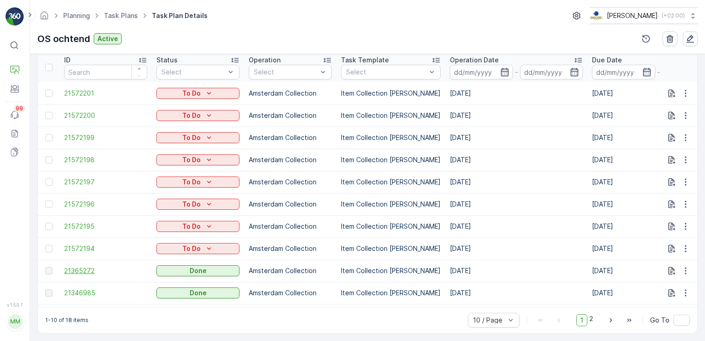
click at [84, 270] on span "21365272" at bounding box center [105, 270] width 83 height 9
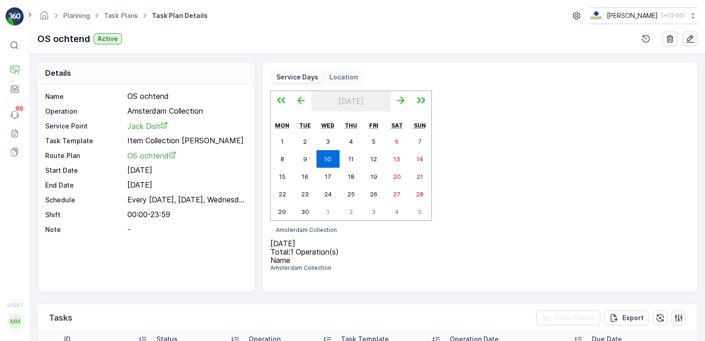
click at [694, 38] on icon "button" at bounding box center [690, 38] width 9 height 9
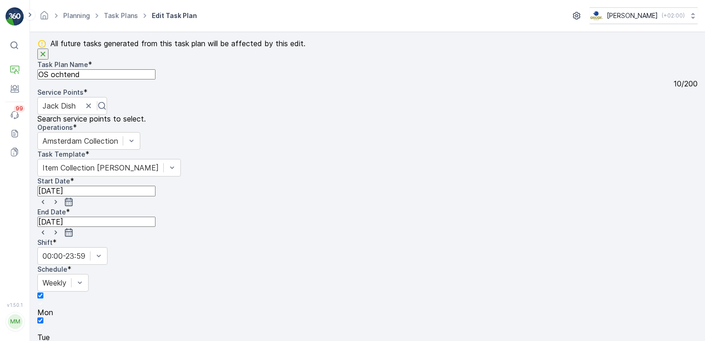
scroll to position [337, 0]
click at [54, 70] on p "Insights" at bounding box center [48, 64] width 48 height 9
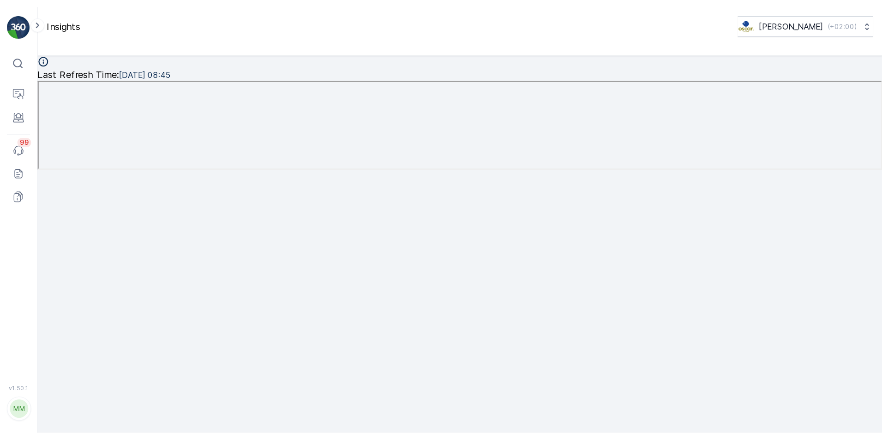
scroll to position [8, 0]
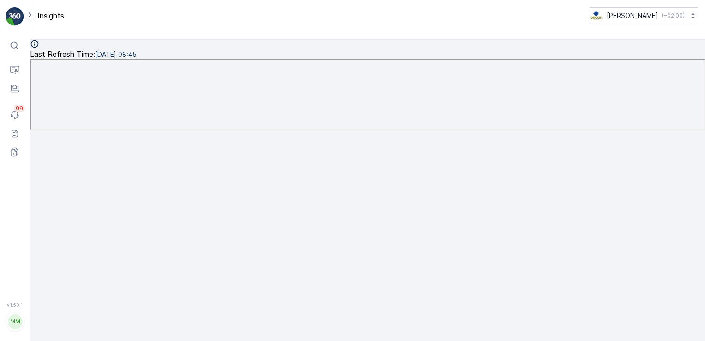
click at [18, 45] on icon at bounding box center [14, 45] width 9 height 9
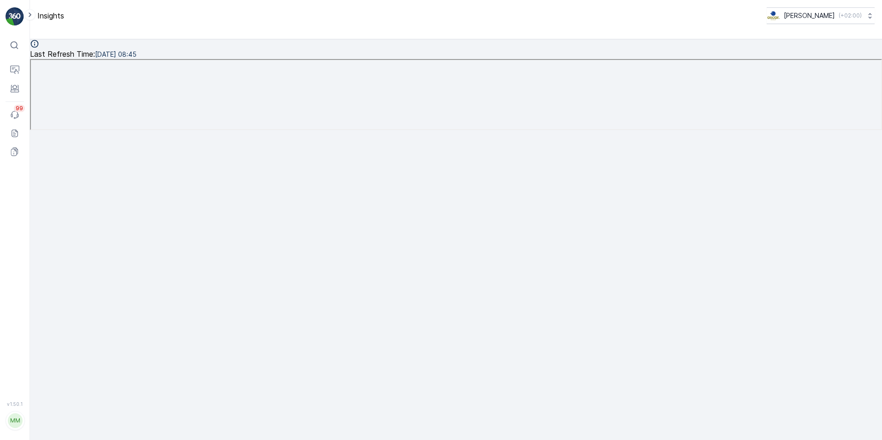
scroll to position [10, 0]
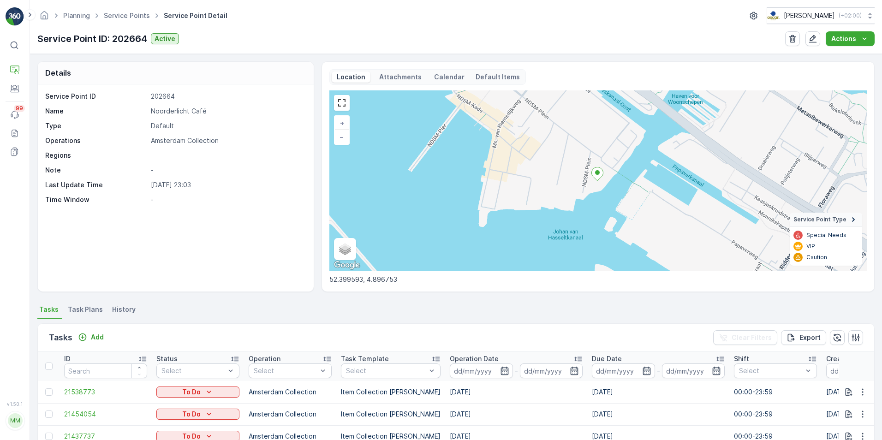
scroll to position [323, 0]
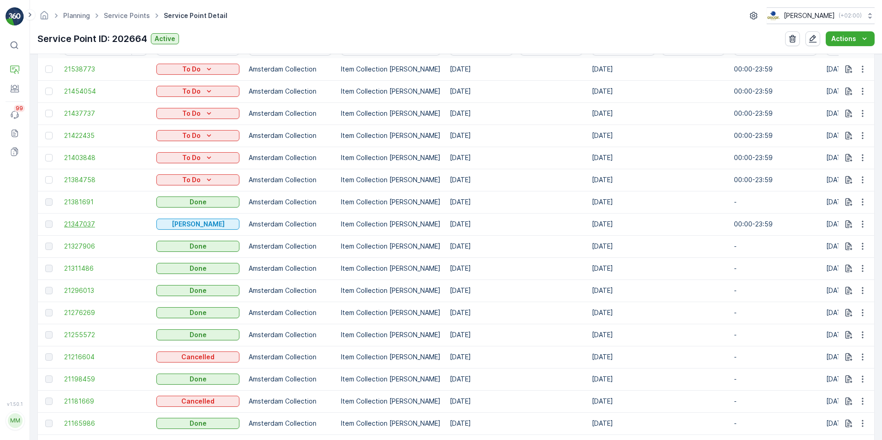
click at [121, 221] on span "21347037" at bounding box center [105, 224] width 83 height 9
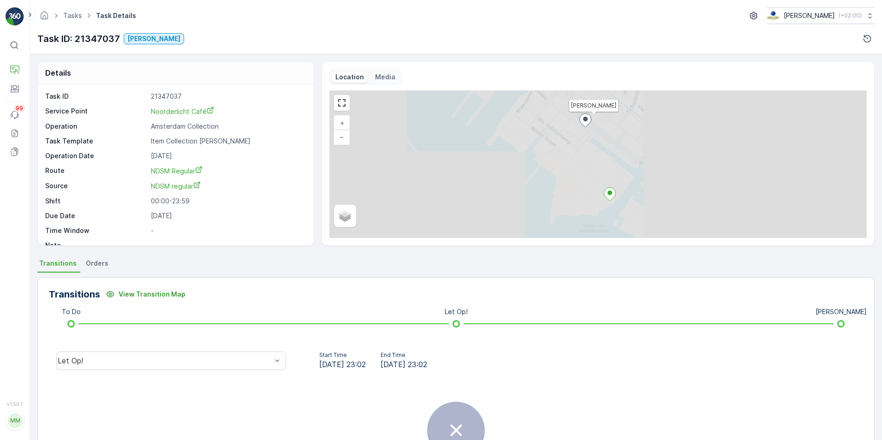
click at [383, 77] on p "Media" at bounding box center [385, 76] width 20 height 9
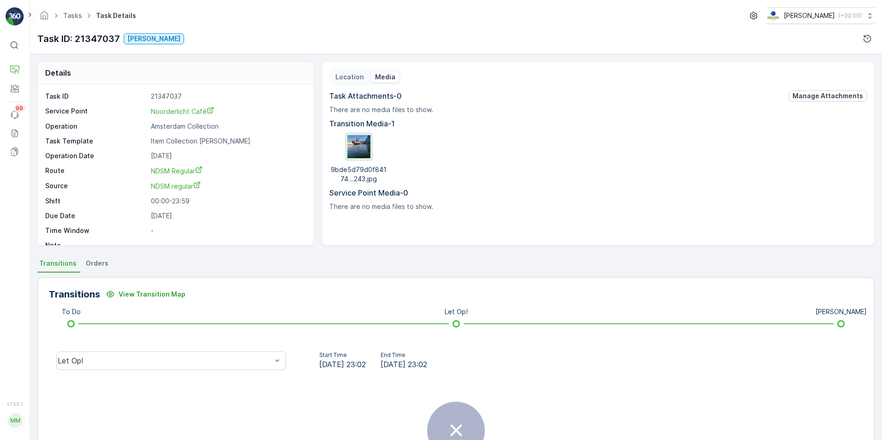
click at [357, 147] on img at bounding box center [359, 146] width 23 height 23
click at [219, 251] on div "Details Task ID 21347037 Service Point Noorderlicht Café Operation Amsterdam Co…" at bounding box center [456, 247] width 852 height 386
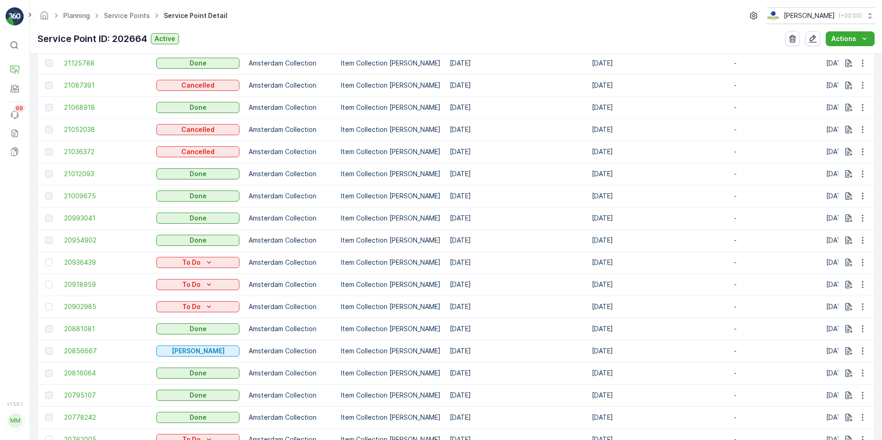
scroll to position [785, 0]
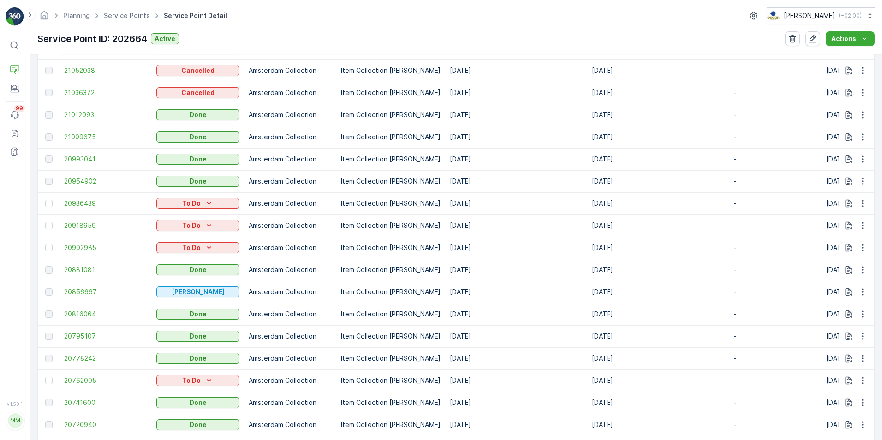
click at [126, 292] on span "20856667" at bounding box center [105, 292] width 83 height 9
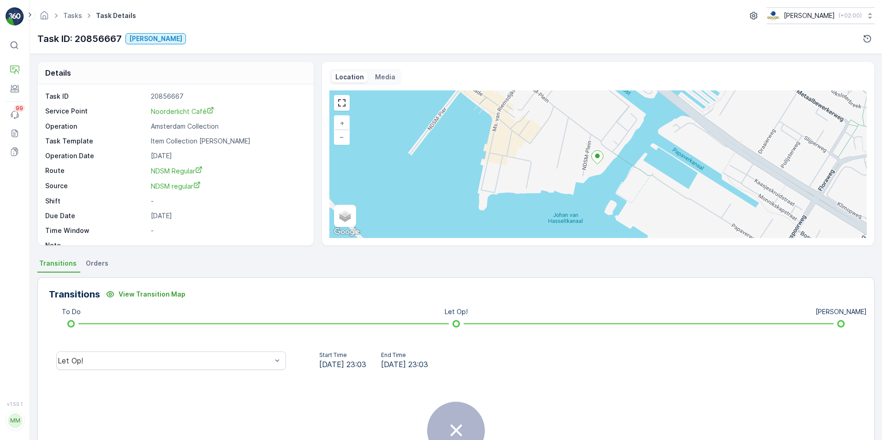
click at [383, 76] on p "Media" at bounding box center [385, 76] width 20 height 9
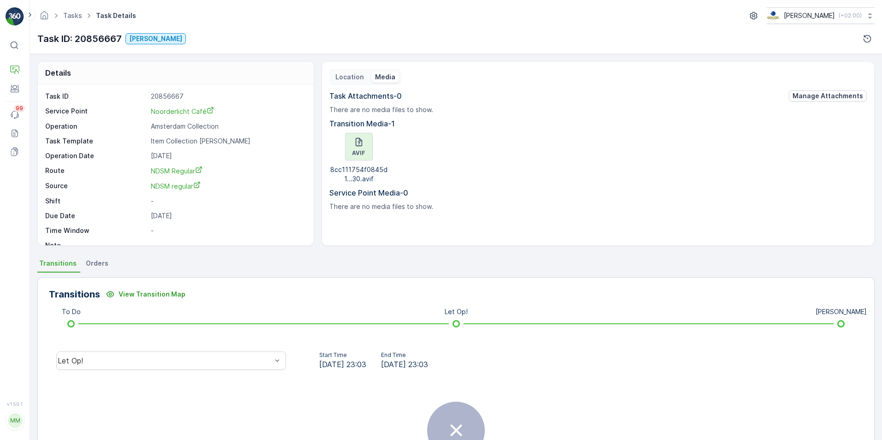
click at [361, 152] on p "avif" at bounding box center [358, 153] width 13 height 7
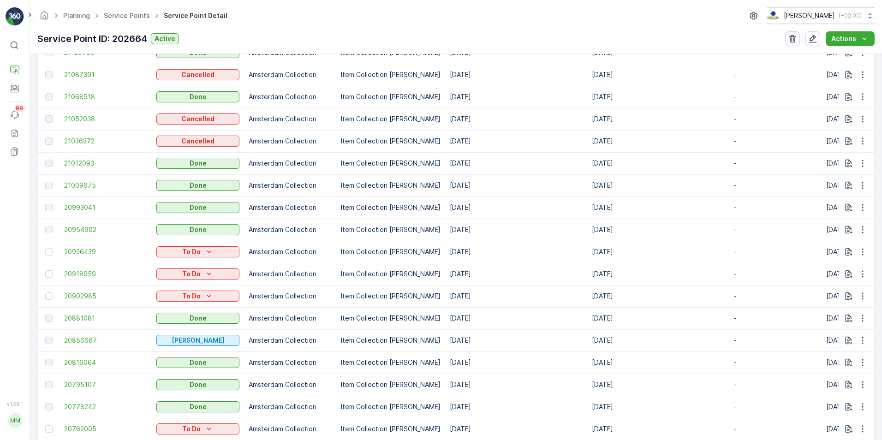
scroll to position [738, 0]
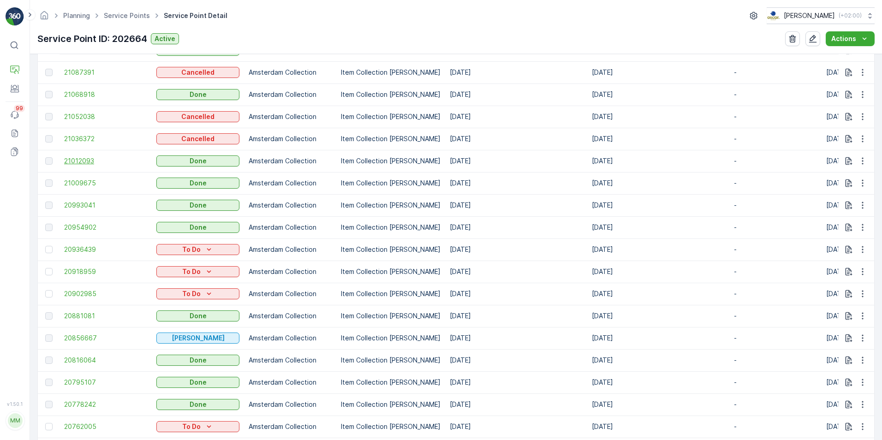
click at [118, 162] on span "21012093" at bounding box center [105, 160] width 83 height 9
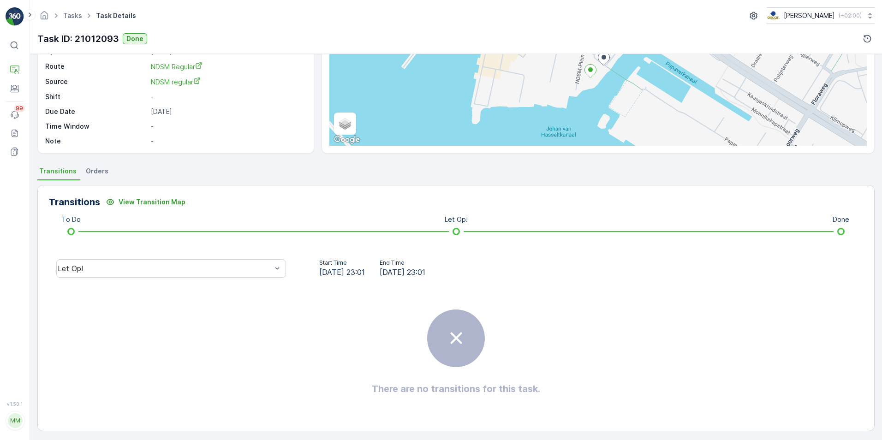
scroll to position [96, 0]
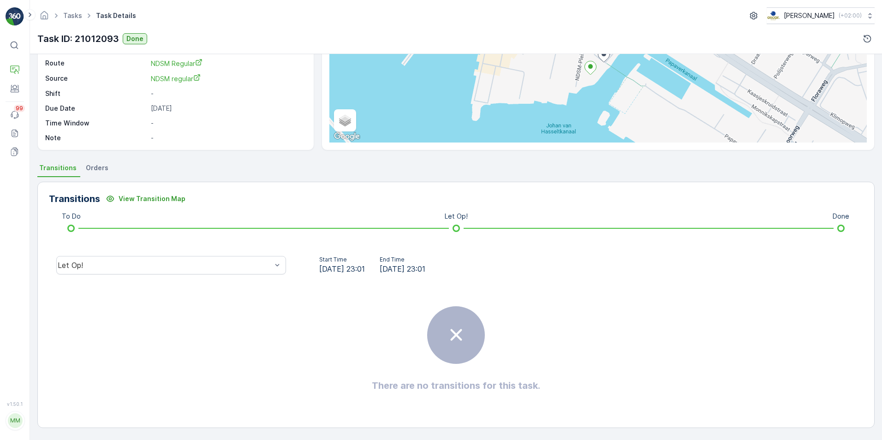
click at [94, 163] on span "Orders" at bounding box center [97, 167] width 23 height 9
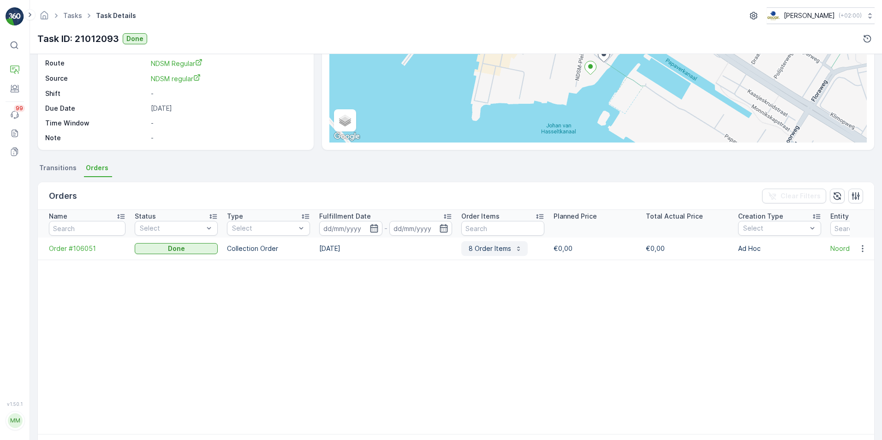
click at [504, 250] on p "8 Order Items" at bounding box center [489, 248] width 44 height 9
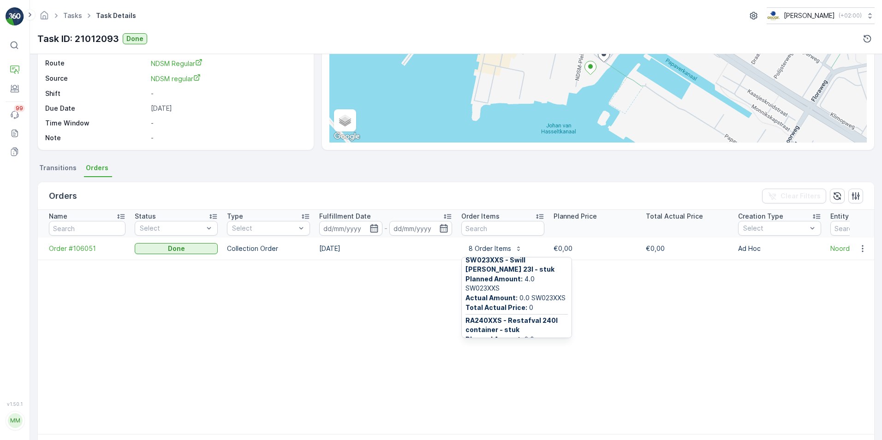
scroll to position [399, 0]
click at [589, 301] on table "Name Status Select Type Select Fulfillment Date - Order Items Planned Price Tot…" at bounding box center [679, 322] width 1282 height 224
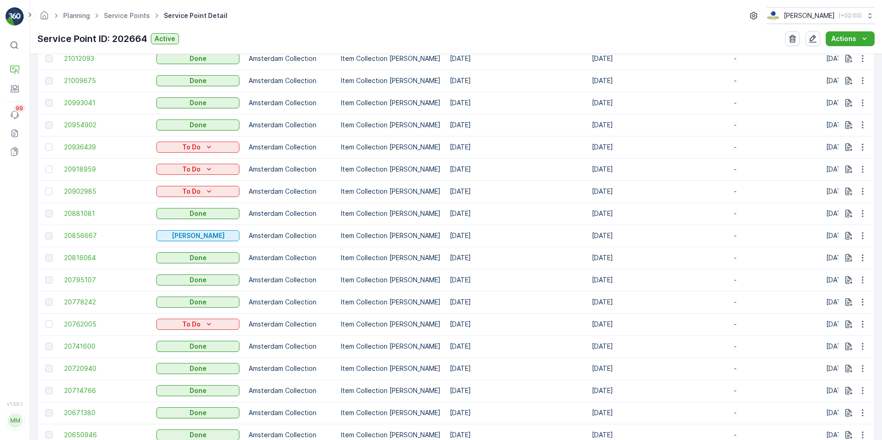
scroll to position [1092, 0]
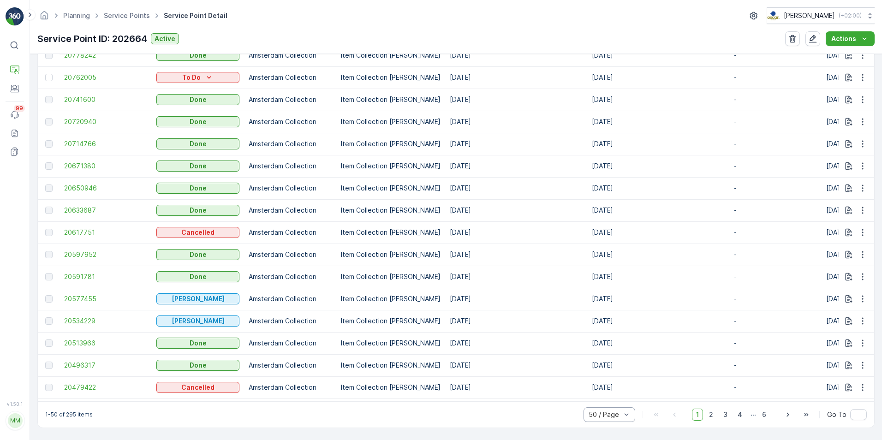
click at [544, 411] on div "1-50 of 295 items 50 / Page 1 2 3 4 ... 6 Go To" at bounding box center [456, 415] width 837 height 26
click at [709, 414] on span "2" at bounding box center [711, 415] width 12 height 12
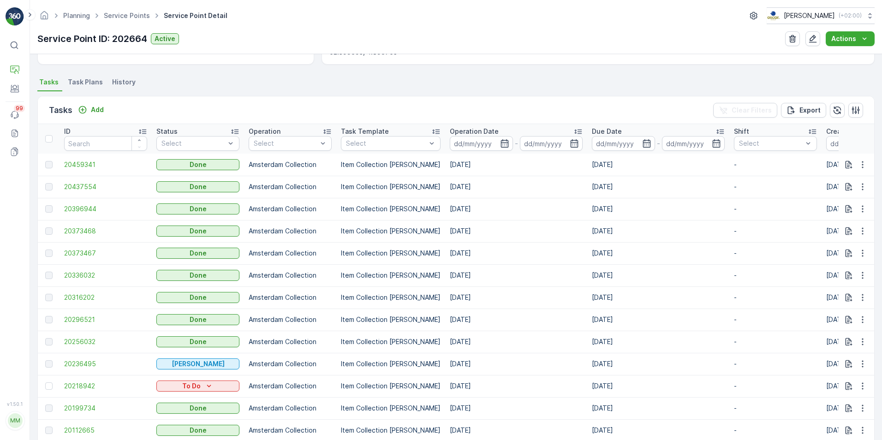
scroll to position [351, 0]
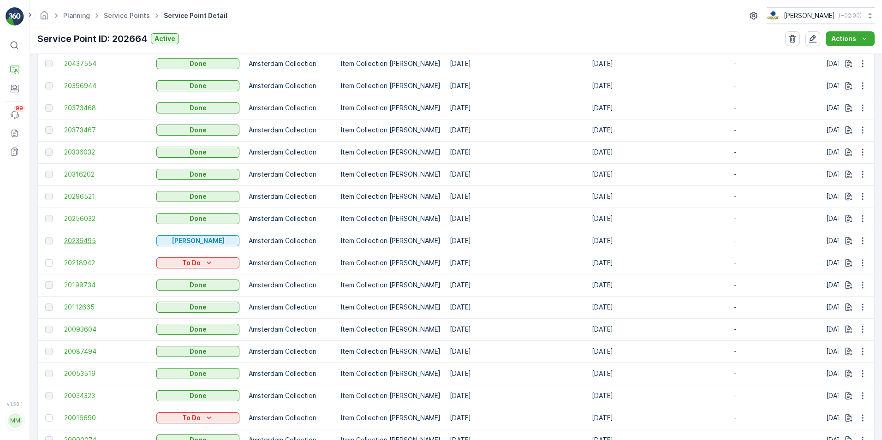
click at [108, 239] on span "20236495" at bounding box center [105, 240] width 83 height 9
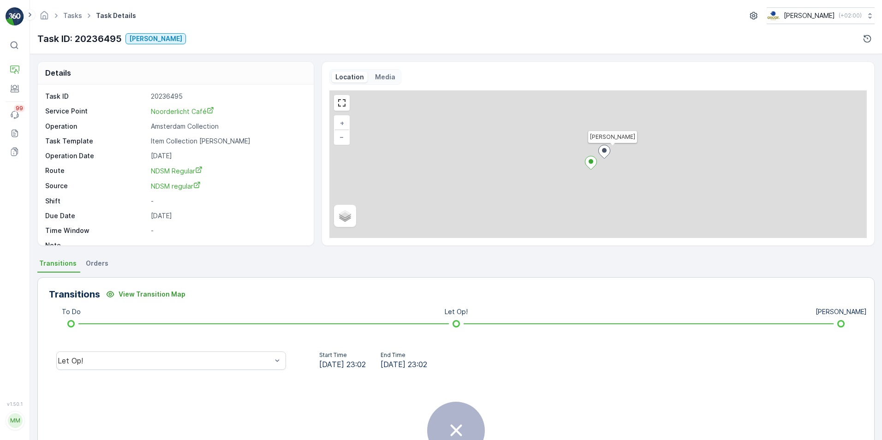
click at [390, 75] on p "Media" at bounding box center [385, 76] width 20 height 9
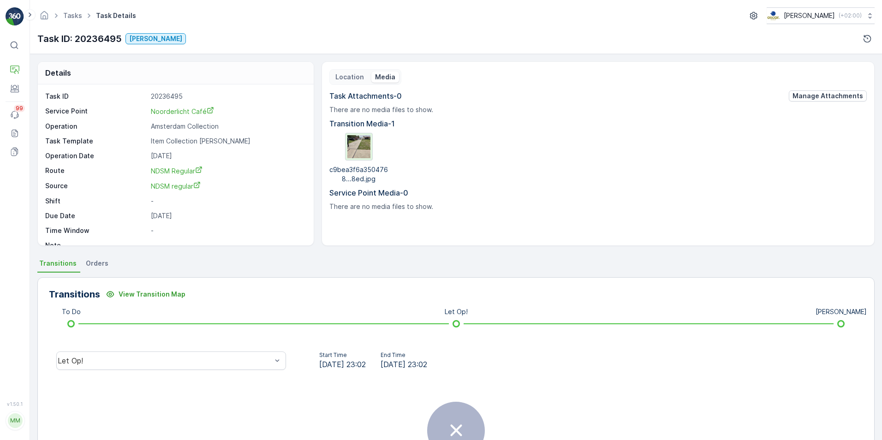
click at [360, 147] on img at bounding box center [359, 146] width 23 height 23
click at [486, 57] on div "Details Task ID 20236495 Service Point Noorderlicht Café Operation Amsterdam Co…" at bounding box center [456, 247] width 852 height 386
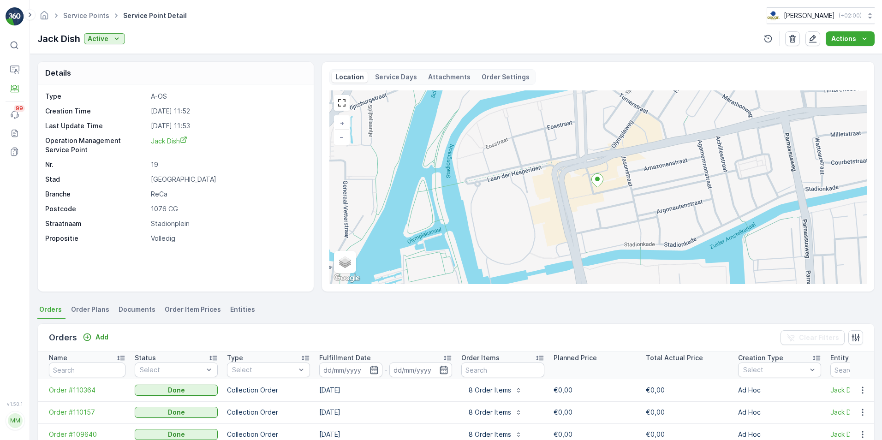
scroll to position [186, 0]
